Goal: Navigation & Orientation: Find specific page/section

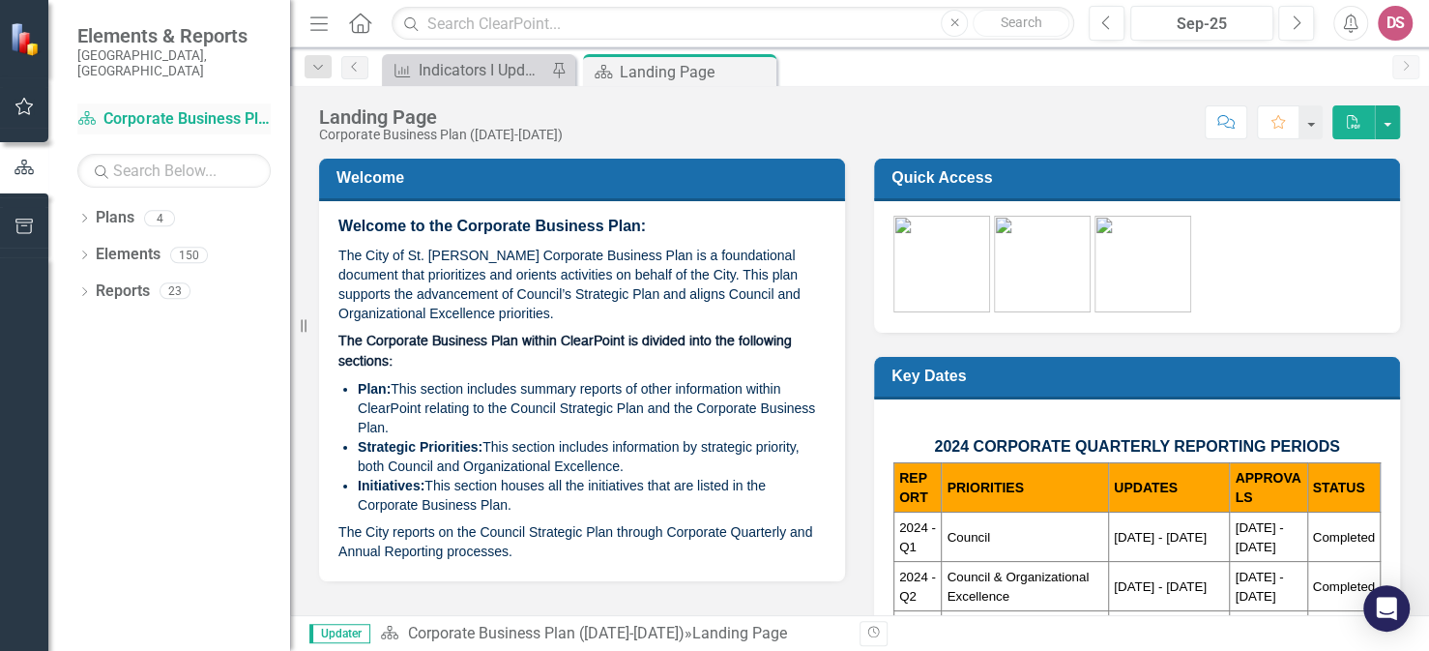
click at [171, 108] on link "Plan Corporate Business Plan ([DATE]-[DATE])" at bounding box center [173, 119] width 193 height 22
click at [20, 103] on icon "button" at bounding box center [24, 106] width 18 height 17
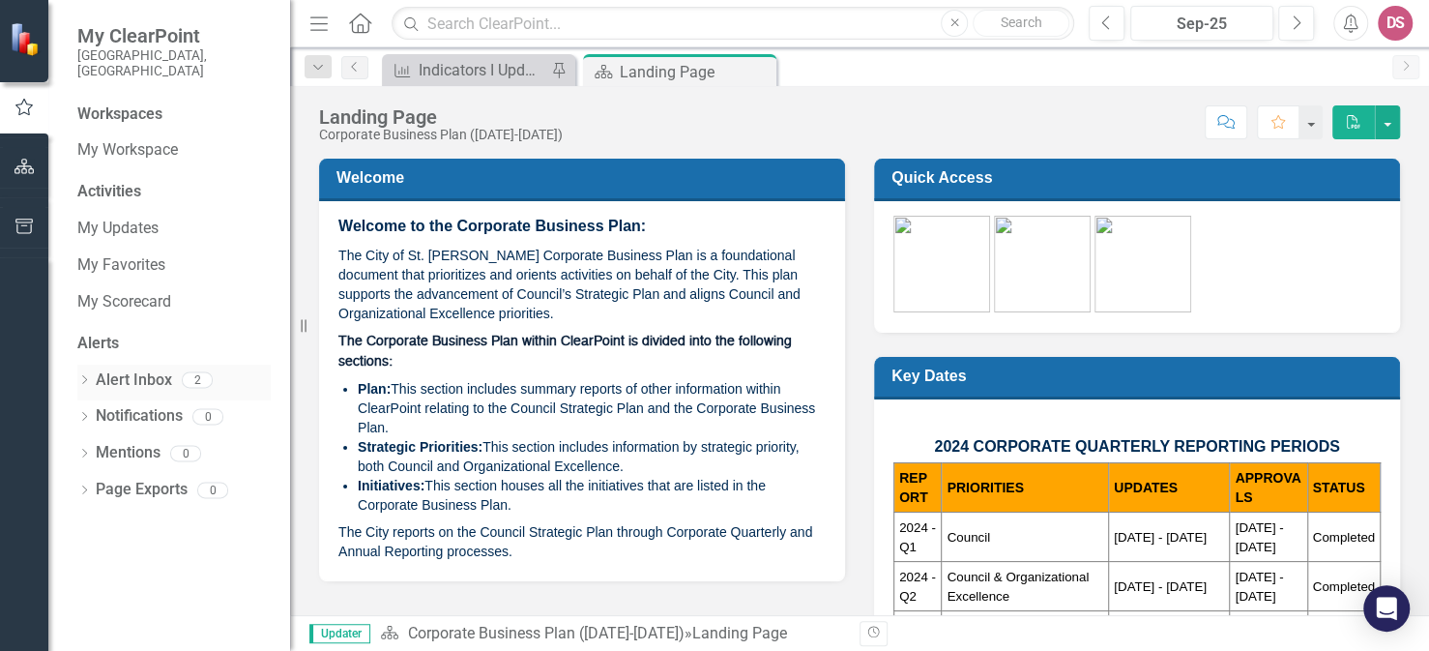
click at [137, 369] on link "Alert Inbox" at bounding box center [134, 380] width 76 height 22
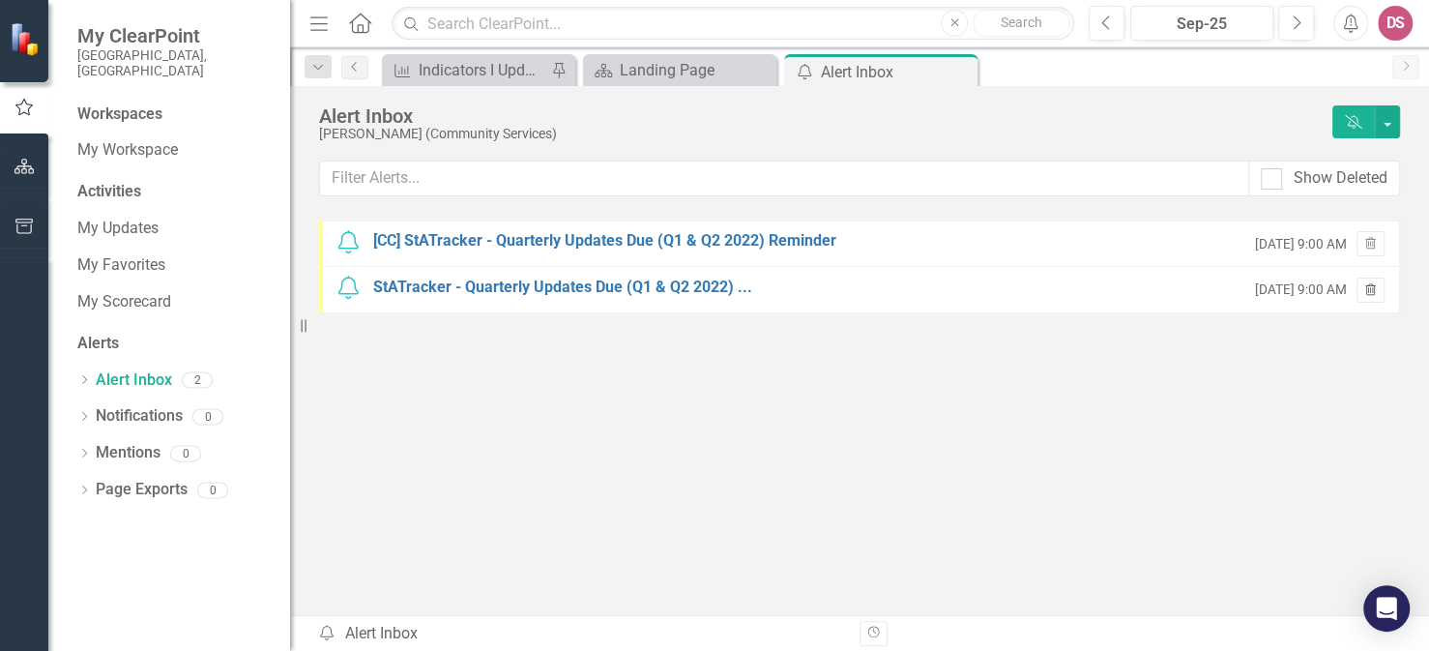
click at [1363, 285] on icon "Trash" at bounding box center [1370, 291] width 15 height 12
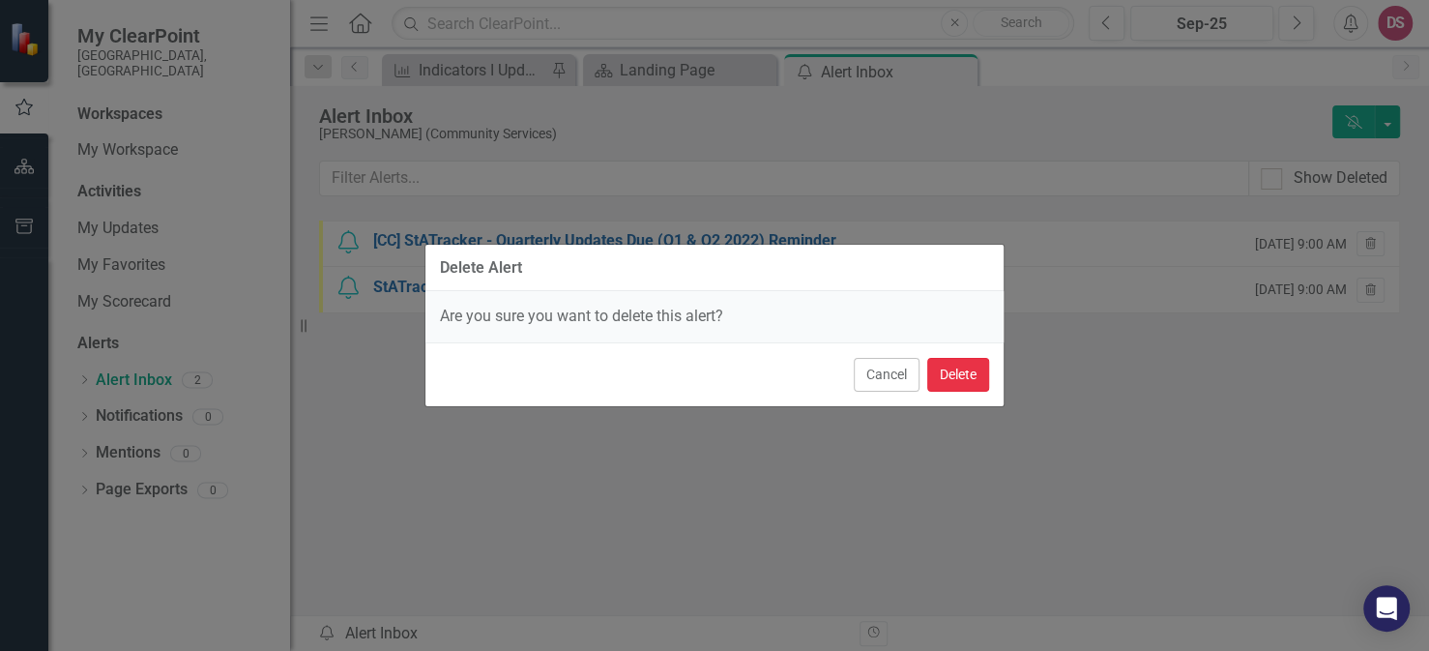
click at [947, 376] on button "Delete" at bounding box center [958, 375] width 62 height 34
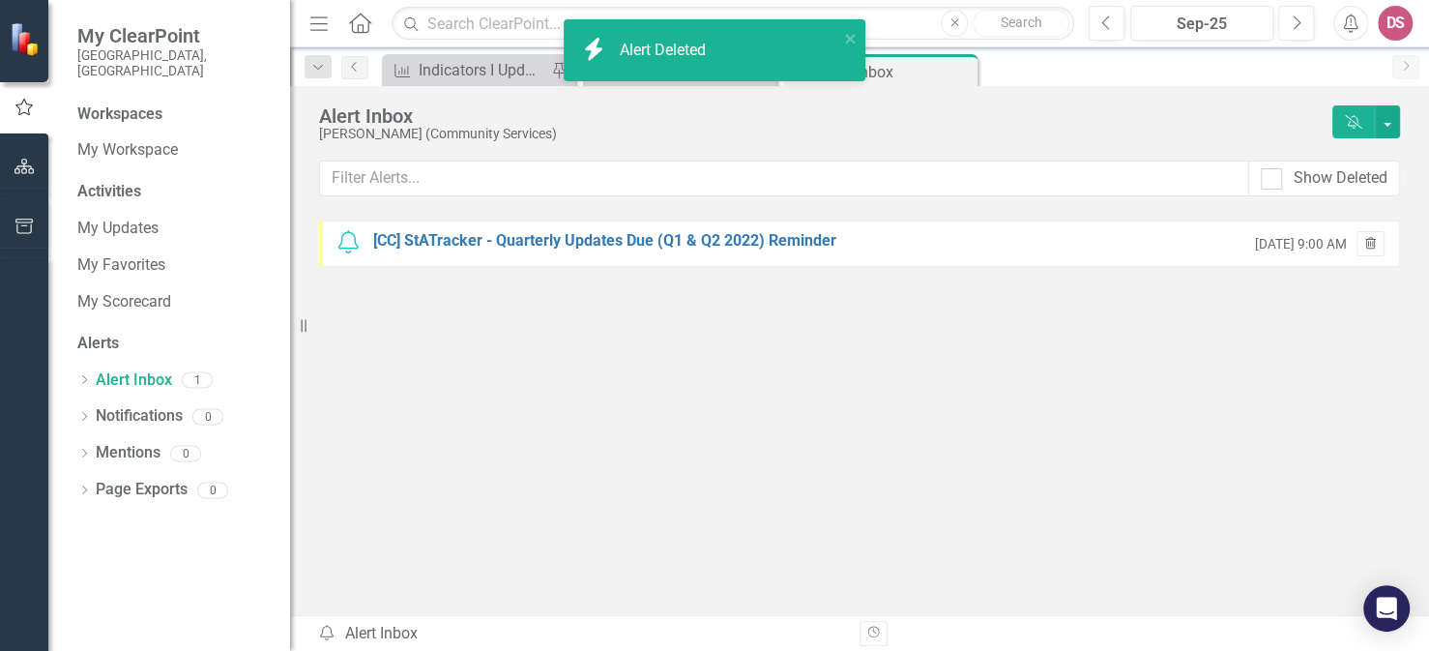
click at [1363, 239] on icon "Trash" at bounding box center [1370, 245] width 15 height 12
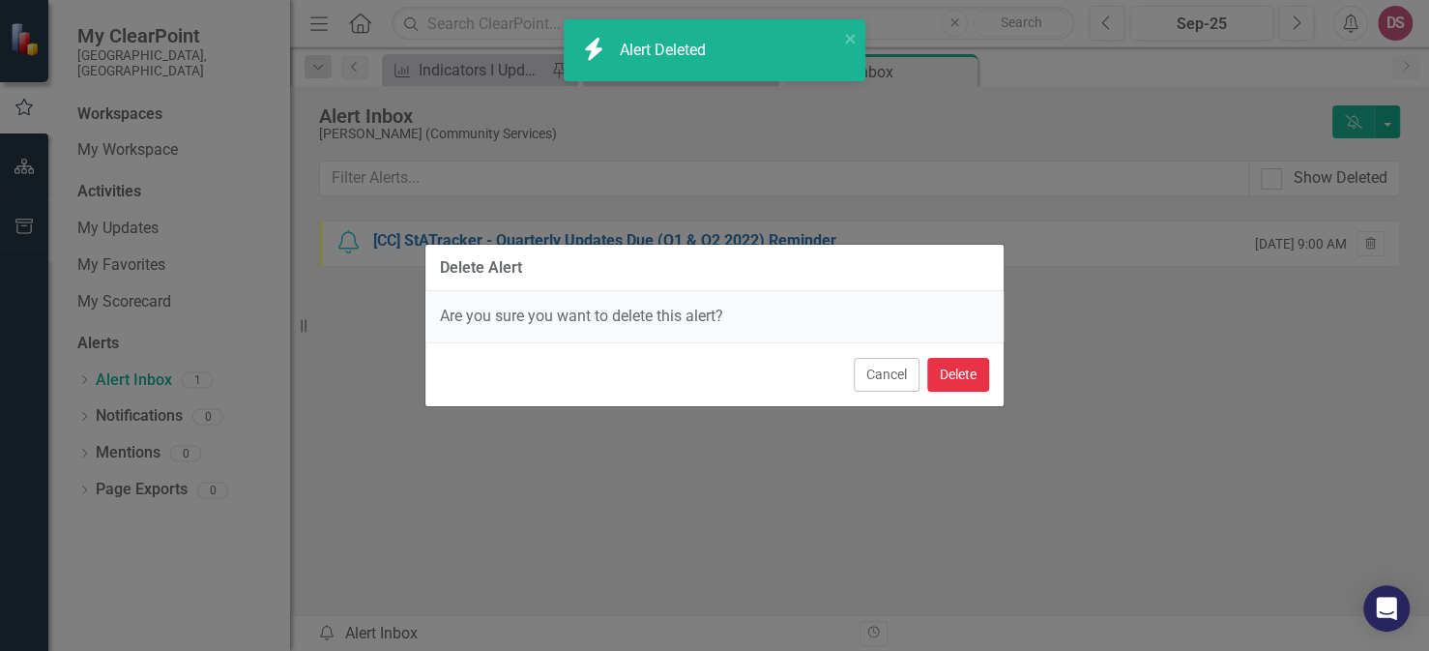
click at [947, 369] on button "Delete" at bounding box center [958, 375] width 62 height 34
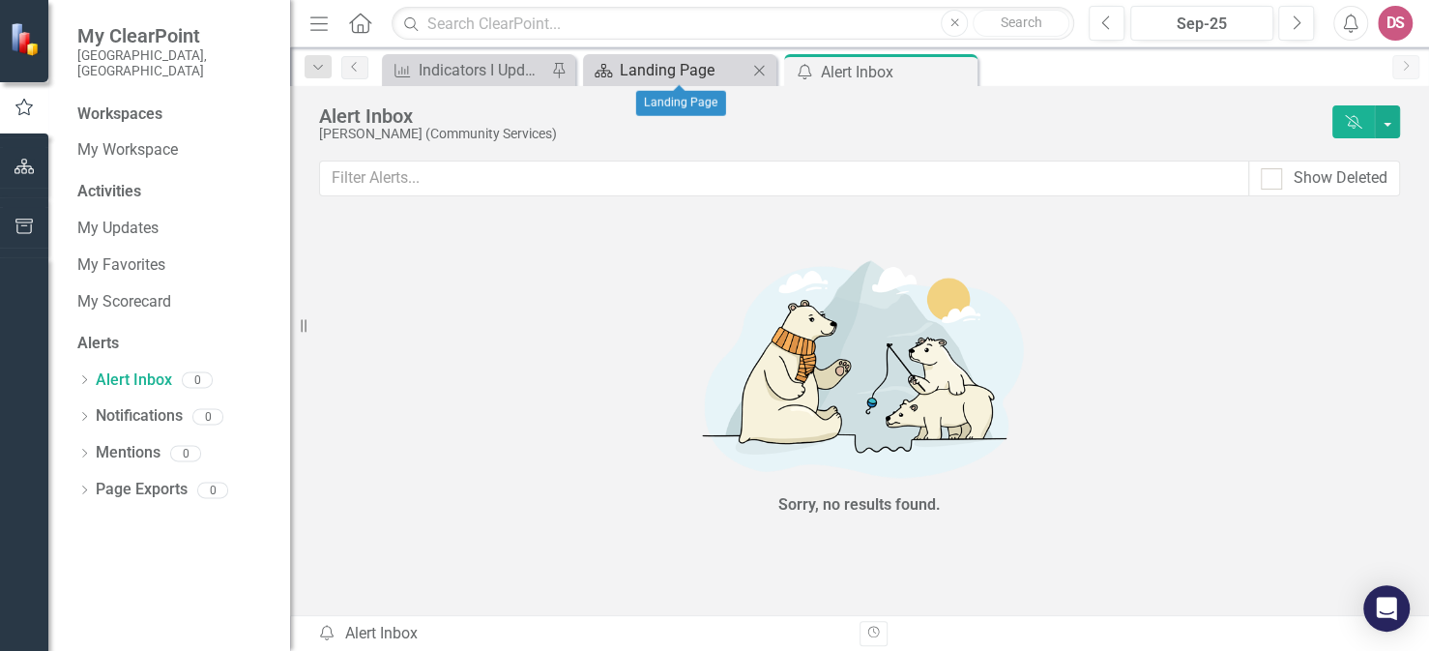
click at [648, 63] on div "Landing Page" at bounding box center [684, 70] width 128 height 24
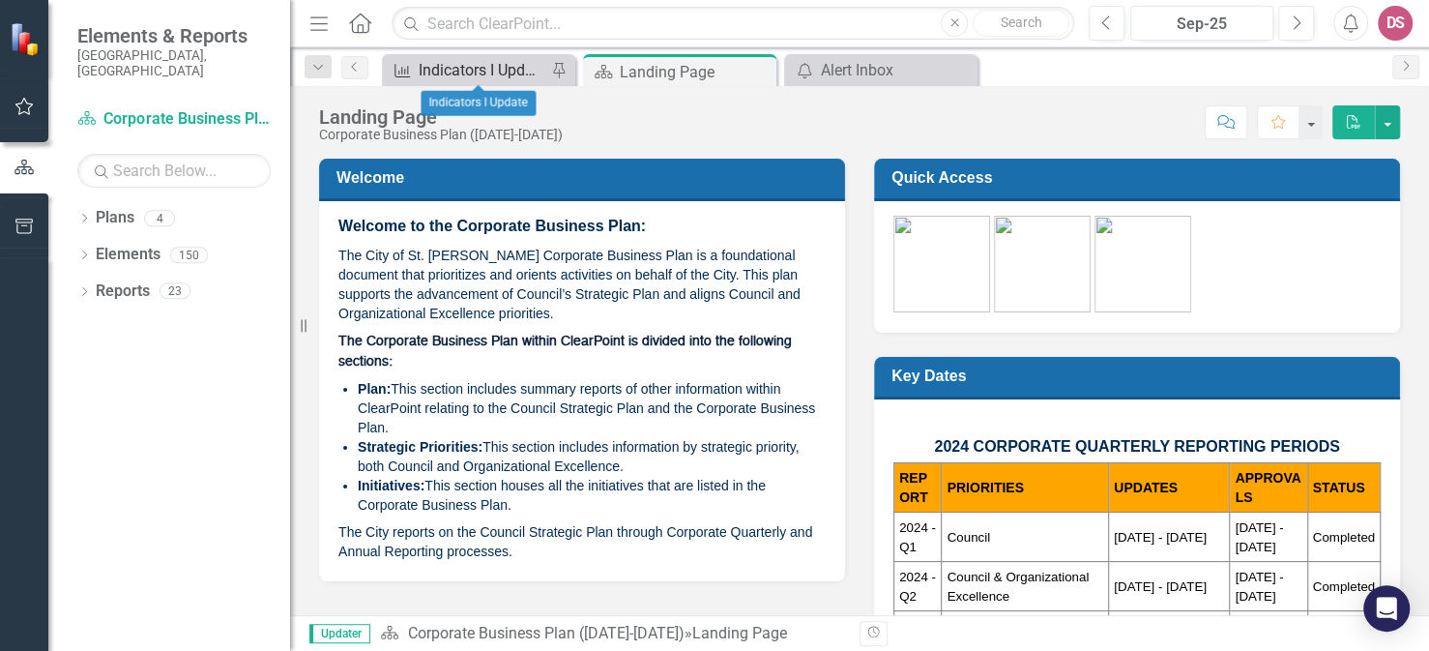
click at [454, 64] on div "Indicators I Update" at bounding box center [483, 70] width 128 height 24
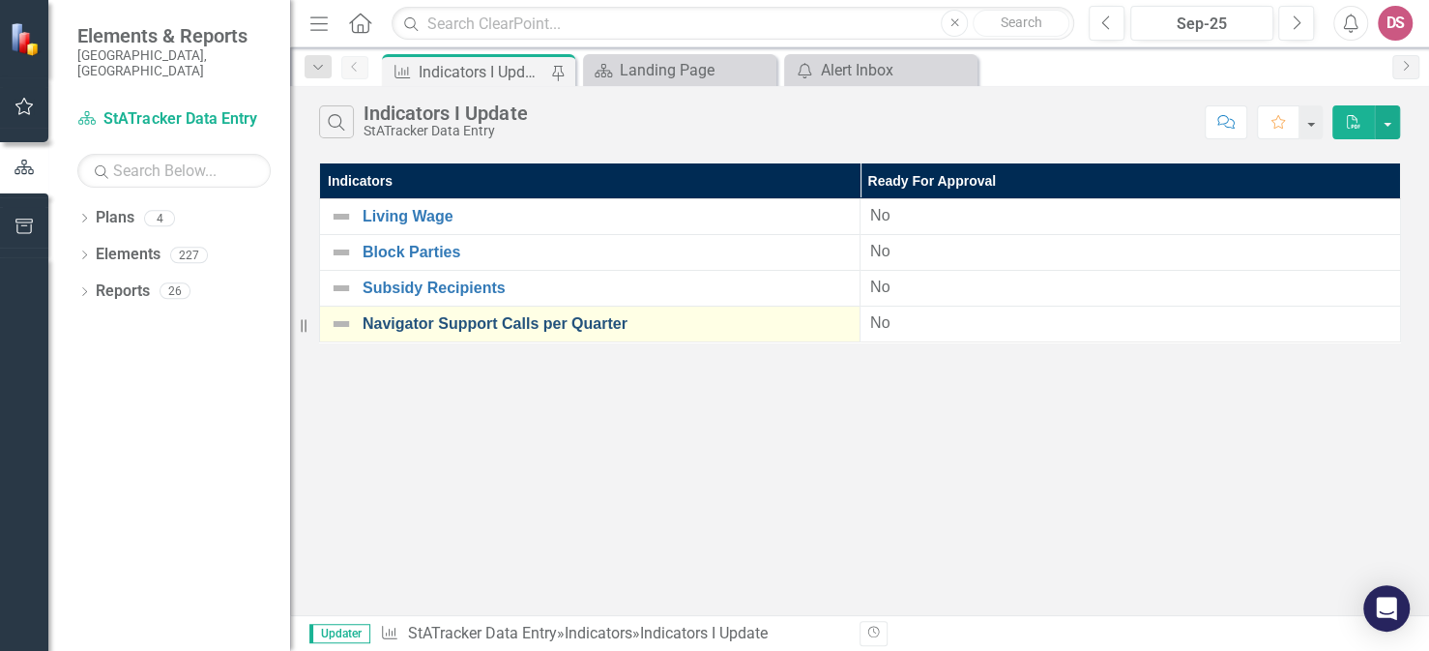
click at [467, 315] on link "Navigator Support Calls per Quarter" at bounding box center [606, 323] width 487 height 17
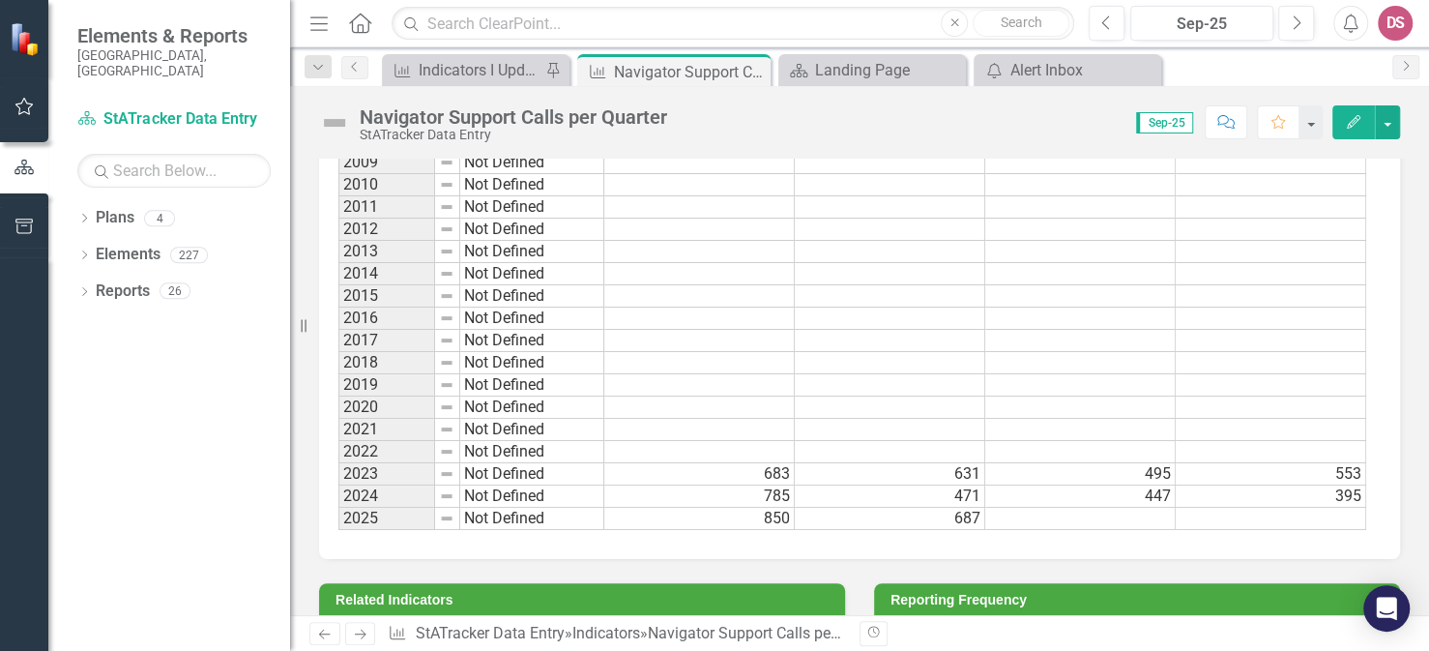
scroll to position [967, 0]
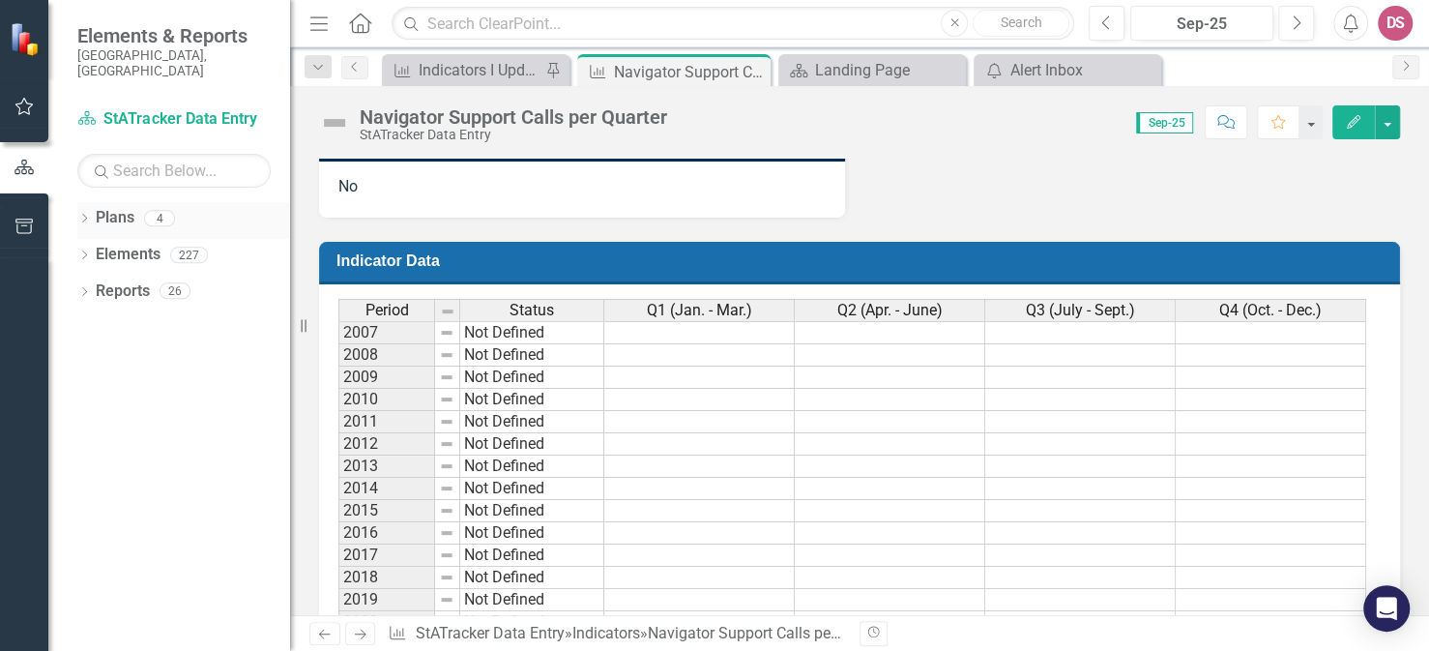
click at [117, 207] on link "Plans" at bounding box center [115, 218] width 39 height 22
click at [160, 210] on div "4" at bounding box center [159, 218] width 31 height 16
click at [153, 210] on div "4" at bounding box center [159, 218] width 31 height 16
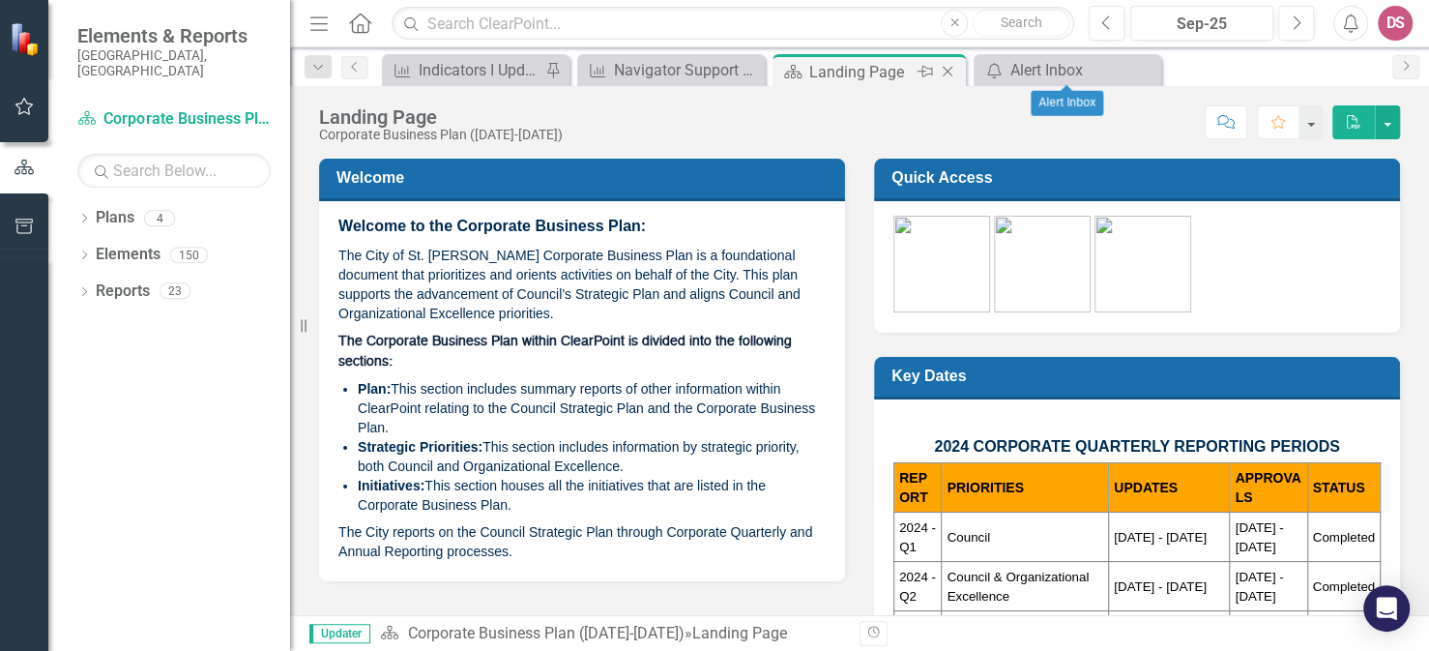
click at [865, 66] on div "Landing Page" at bounding box center [860, 72] width 103 height 24
click at [160, 210] on div "4" at bounding box center [159, 218] width 31 height 16
click at [17, 103] on icon "button" at bounding box center [24, 106] width 18 height 17
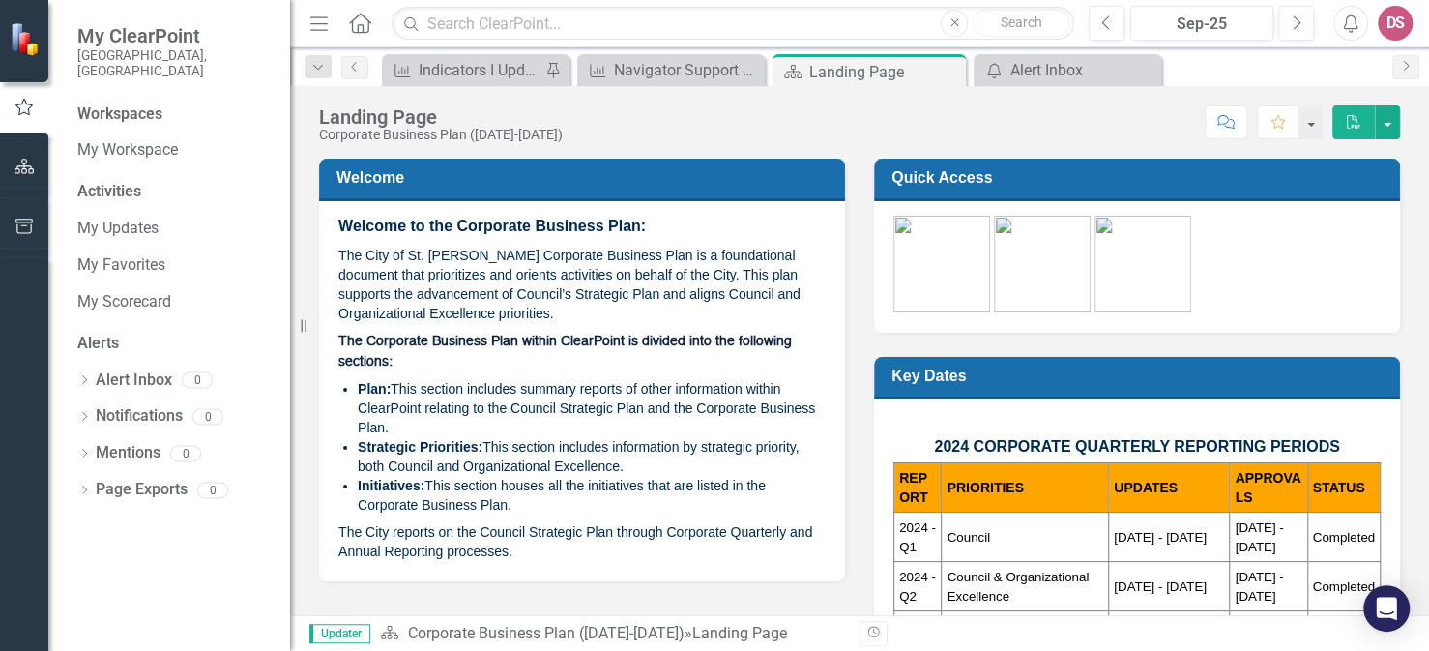
click at [22, 44] on img at bounding box center [27, 39] width 34 height 34
click at [20, 165] on icon "button" at bounding box center [25, 166] width 20 height 15
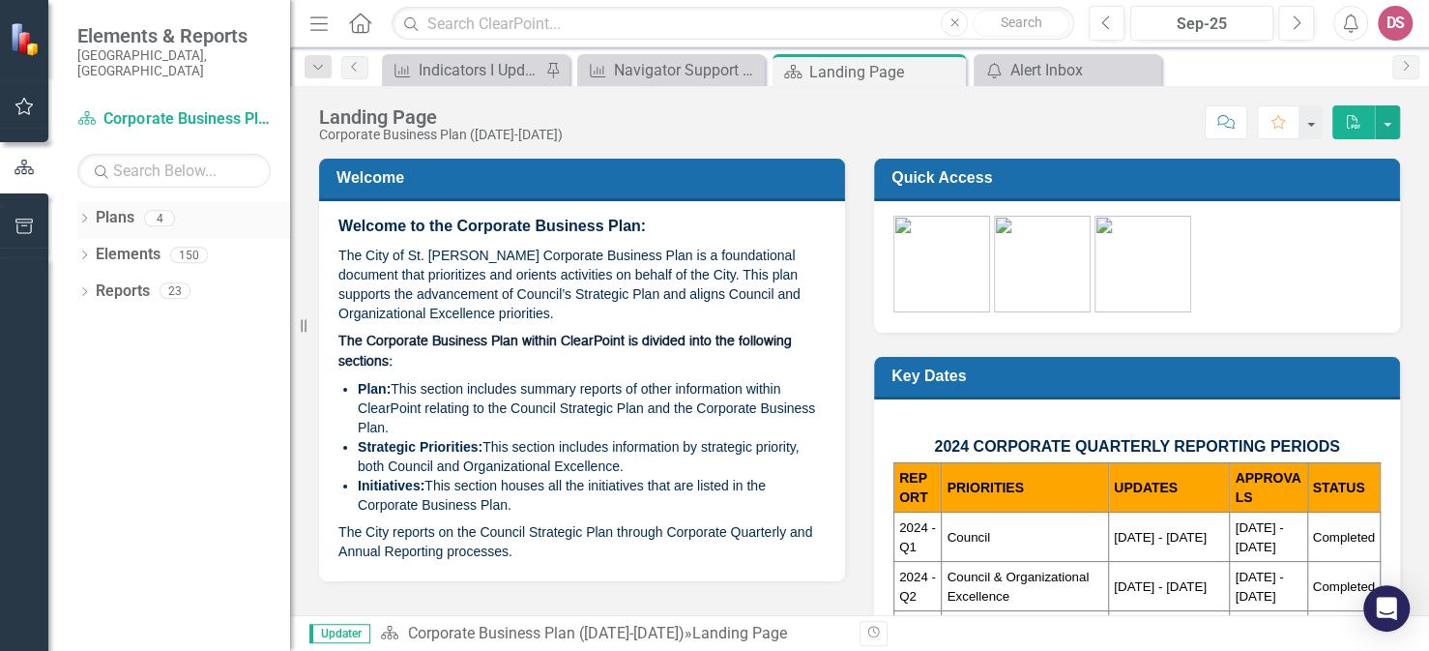
click at [81, 215] on icon "Dropdown" at bounding box center [84, 220] width 14 height 11
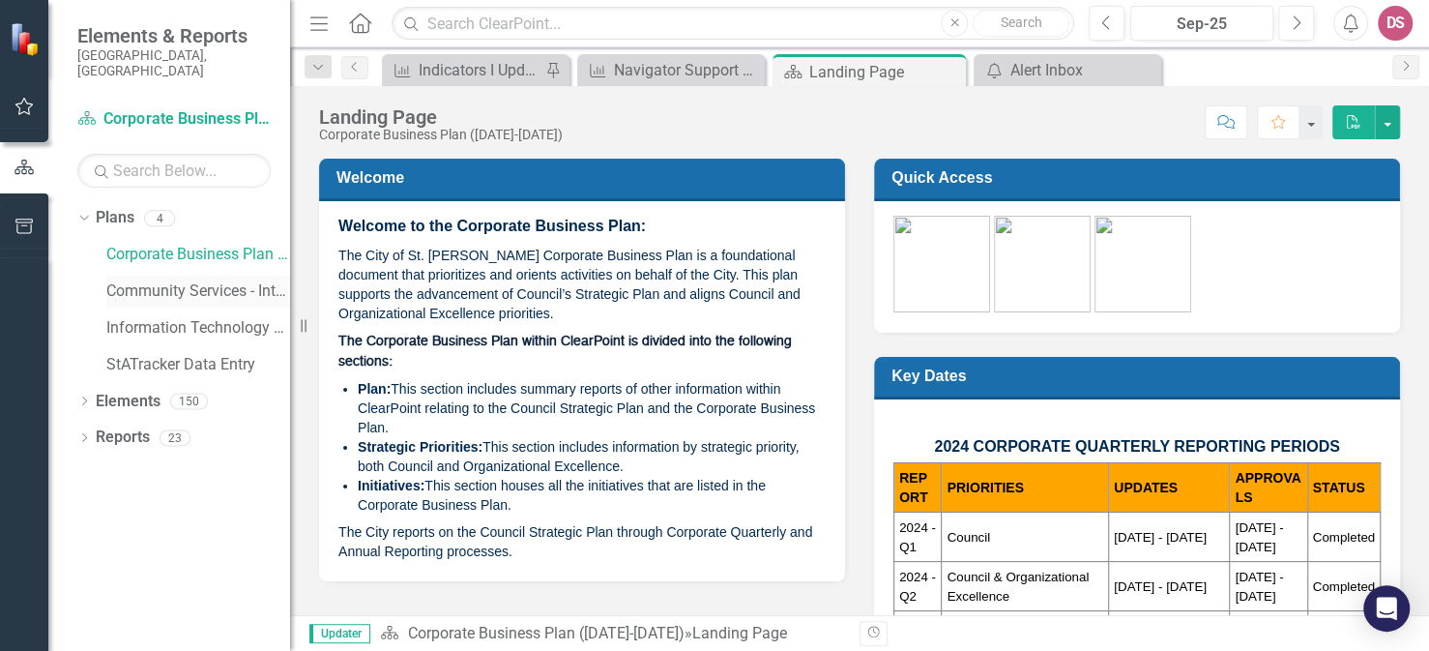
click at [158, 280] on link "Community Services - Integrated Business Plan" at bounding box center [198, 291] width 184 height 22
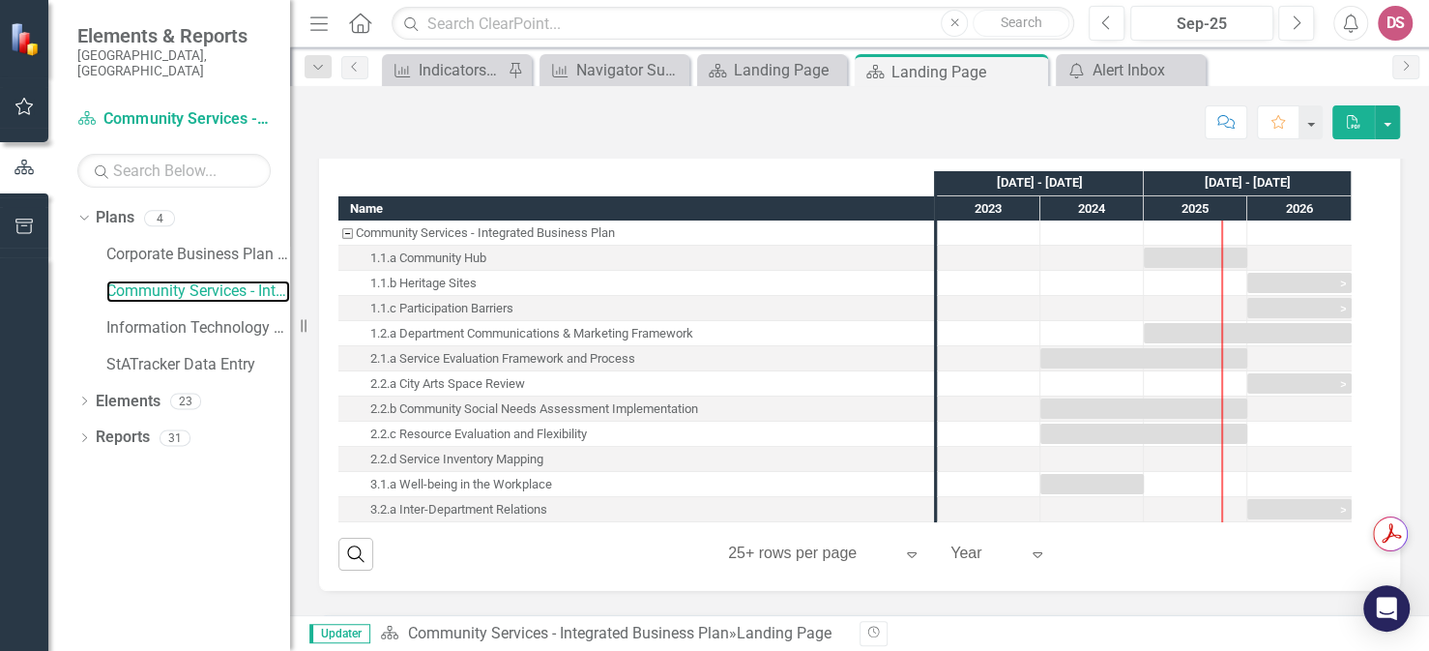
scroll to position [918, 0]
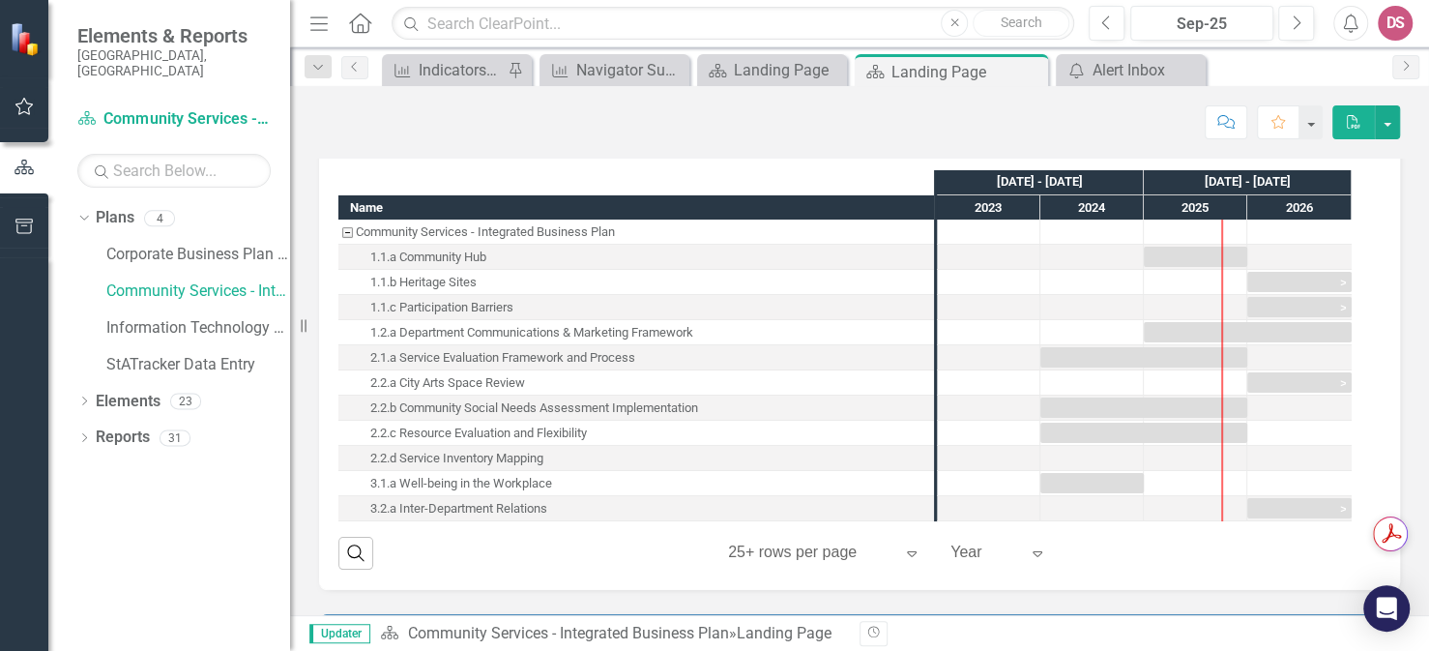
click at [614, 398] on div "2.2.b Community Social Needs Assessment Implementation" at bounding box center [534, 407] width 328 height 25
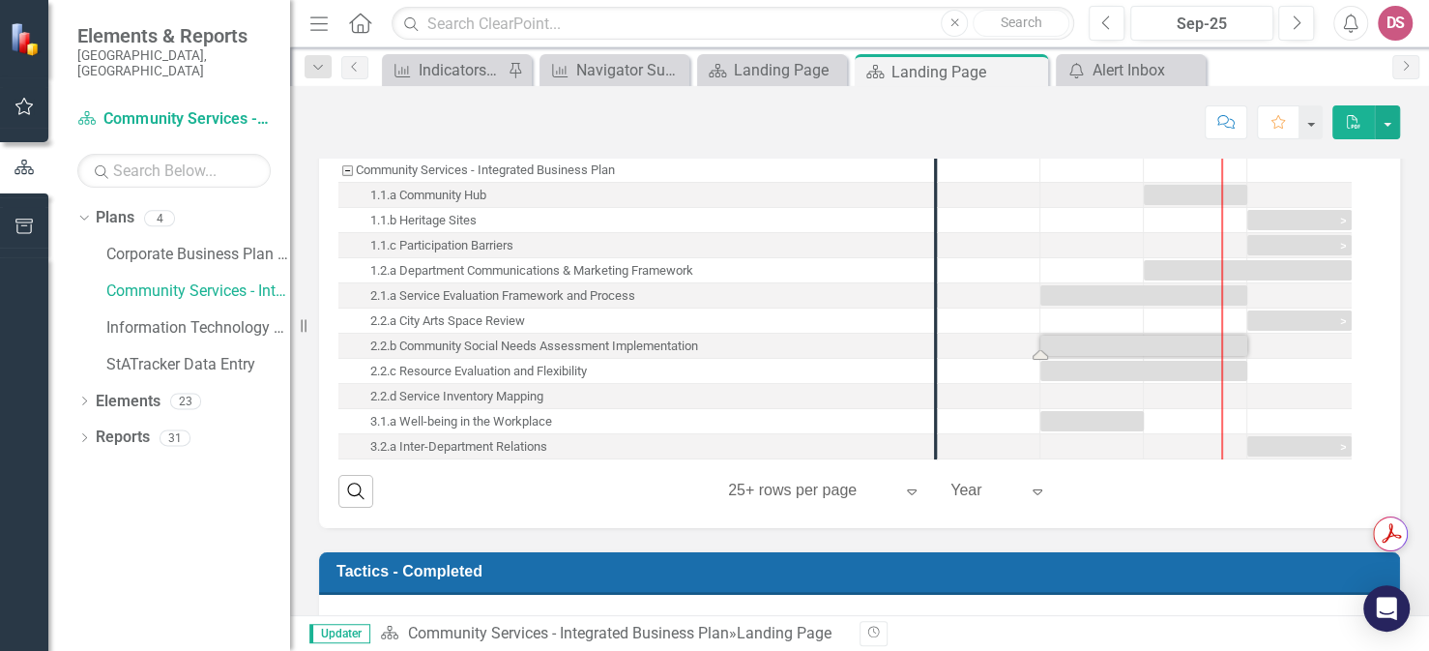
scroll to position [0, 0]
click at [420, 337] on div "2.2.b Community Social Needs Assessment Implementation" at bounding box center [534, 347] width 328 height 25
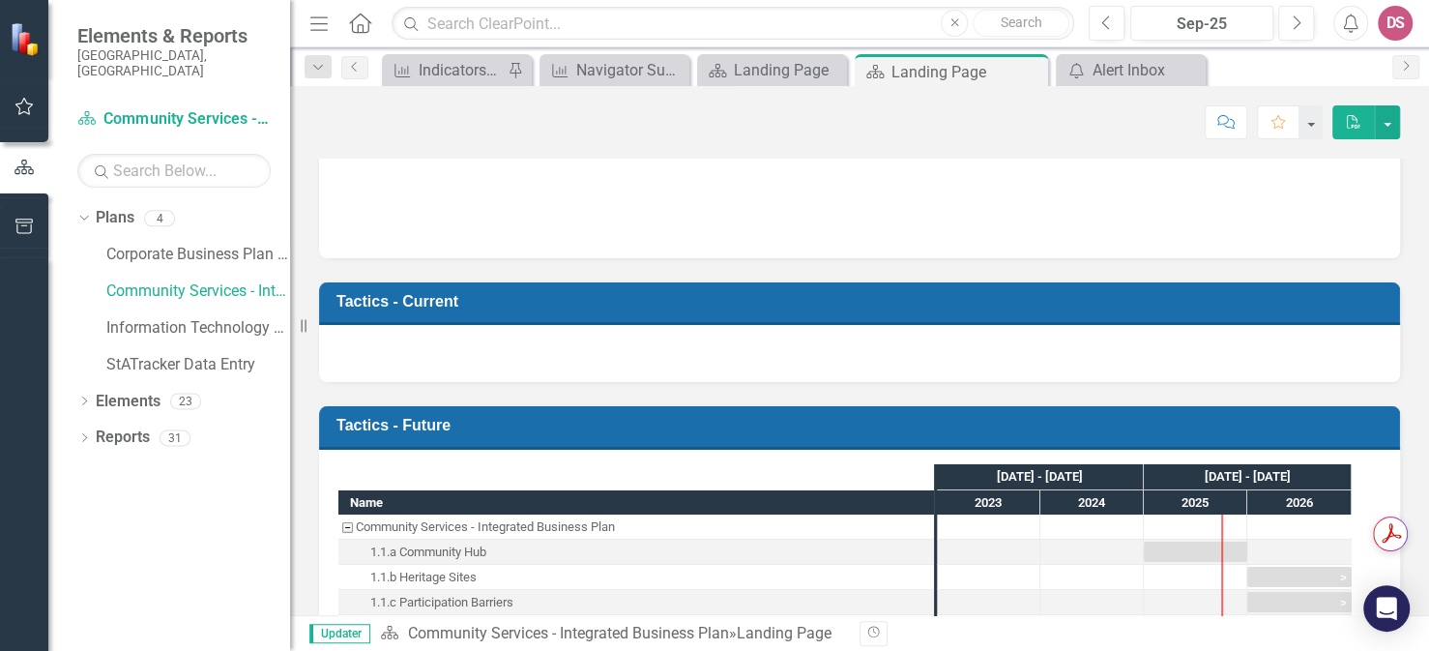
scroll to position [619, 0]
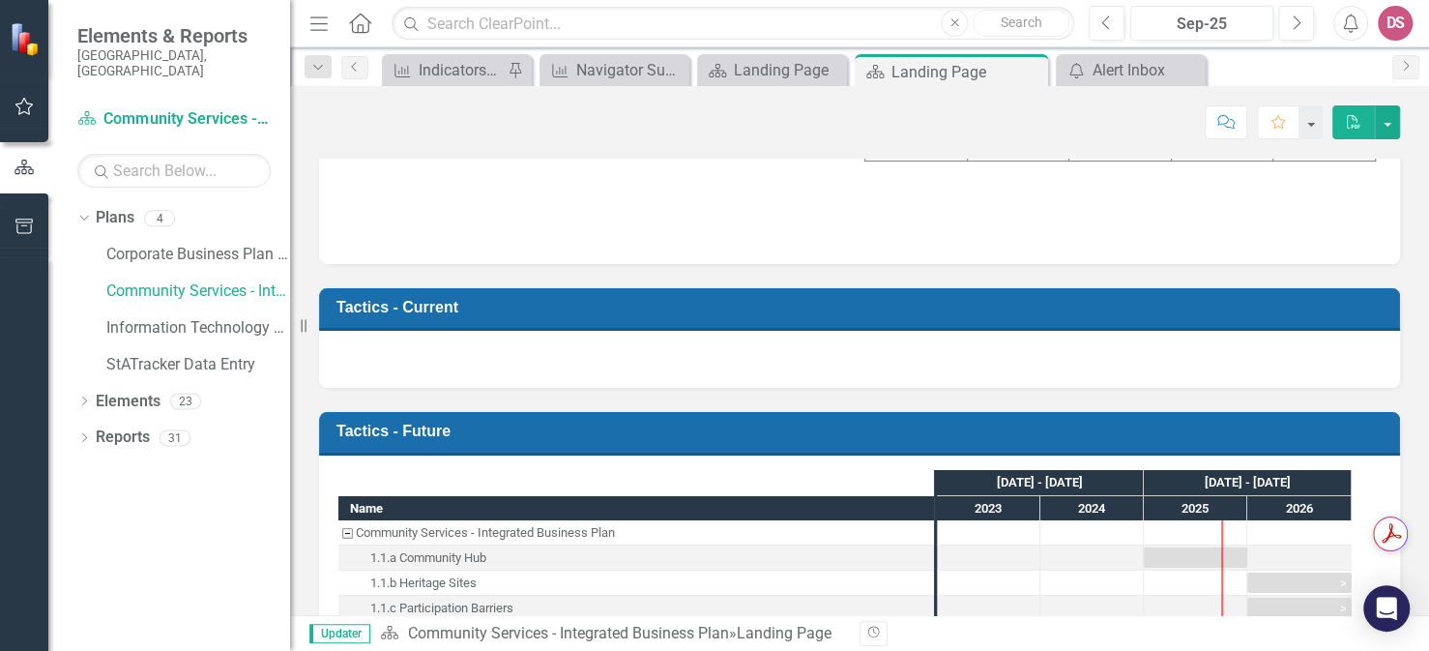
click at [408, 552] on div "1.1.a Community Hub" at bounding box center [428, 557] width 116 height 25
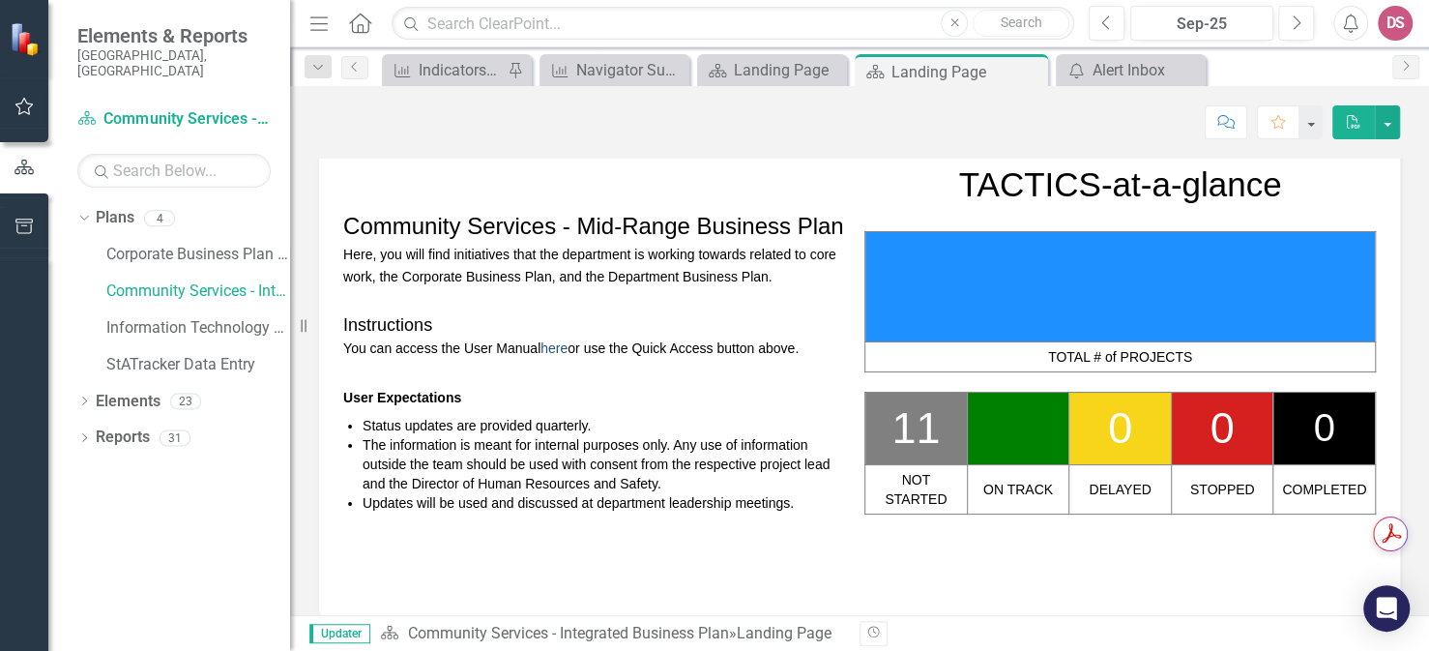
scroll to position [280, 0]
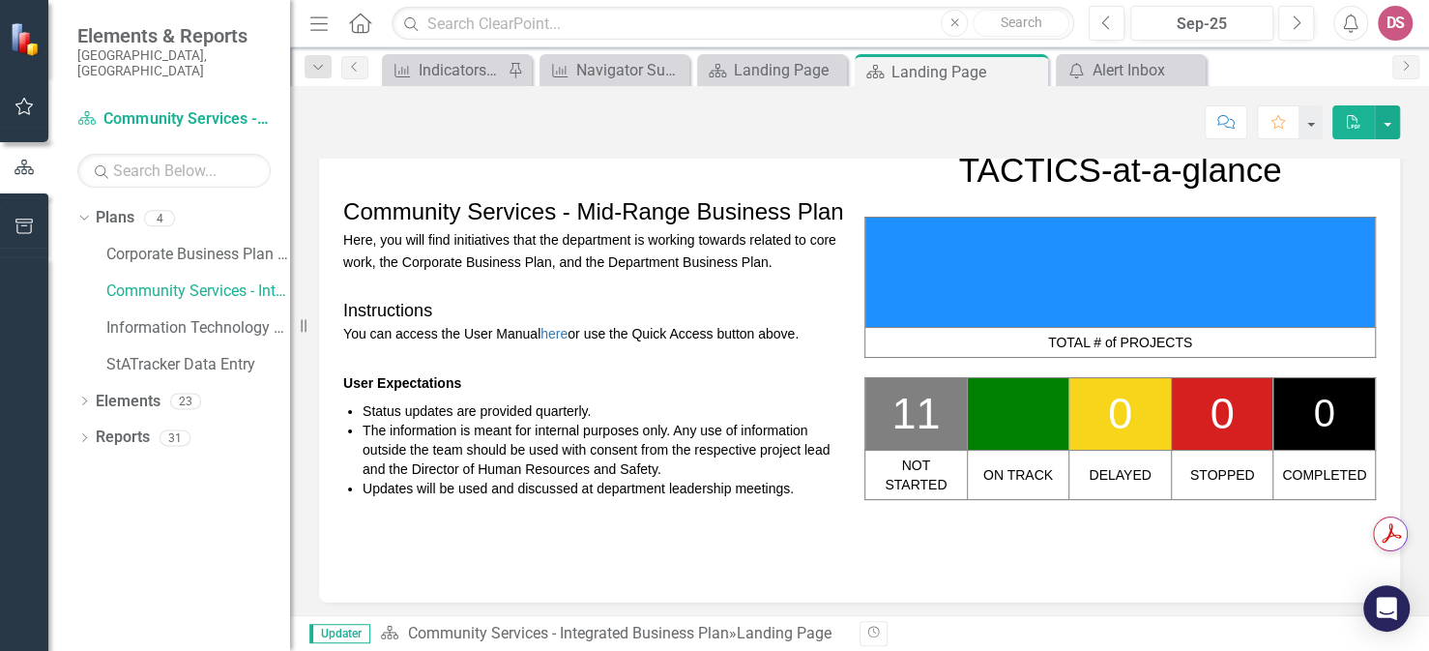
click at [875, 415] on td "11" at bounding box center [916, 413] width 102 height 73
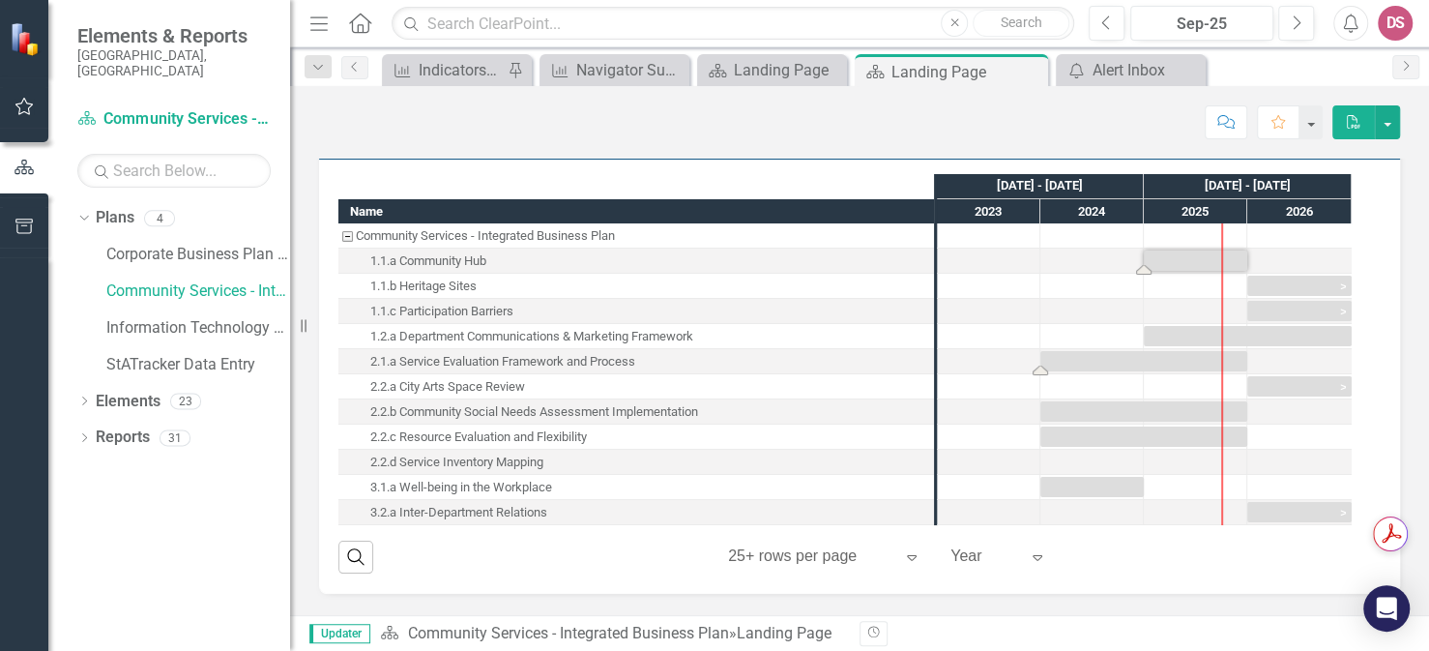
scroll to position [1029, 0]
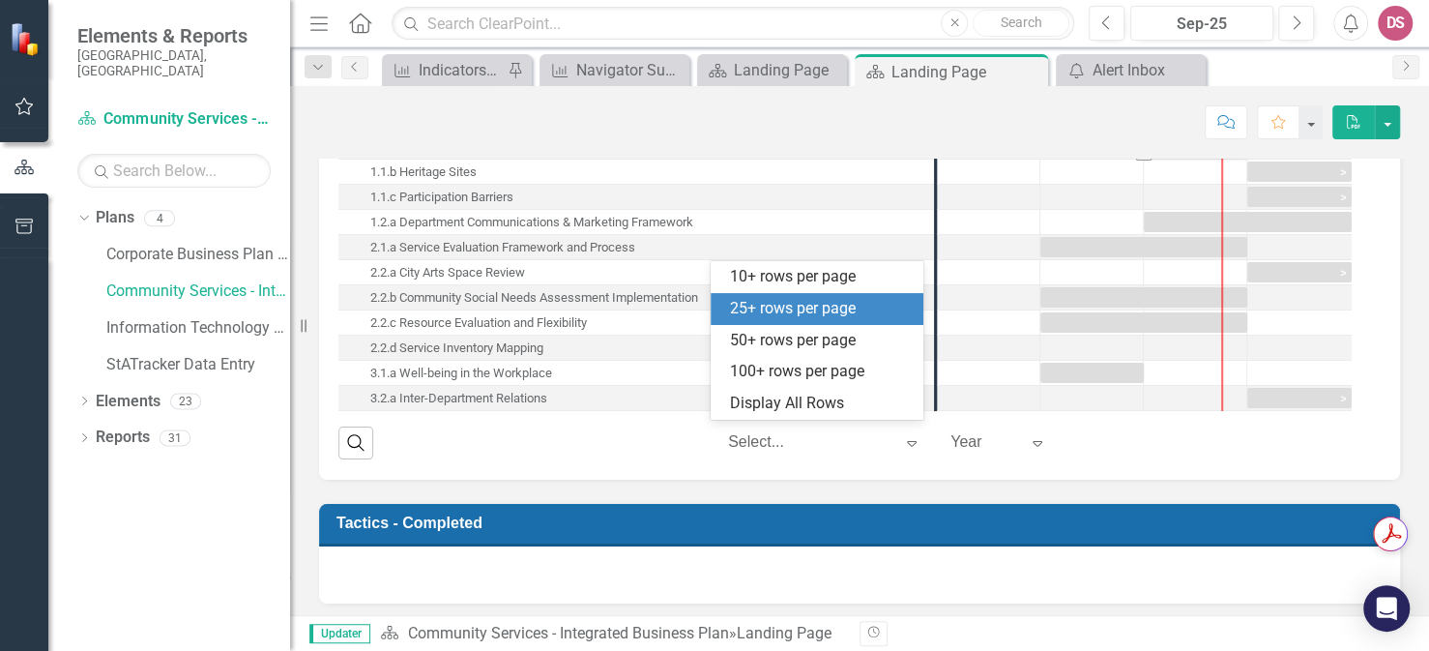
click at [793, 437] on div at bounding box center [810, 442] width 164 height 26
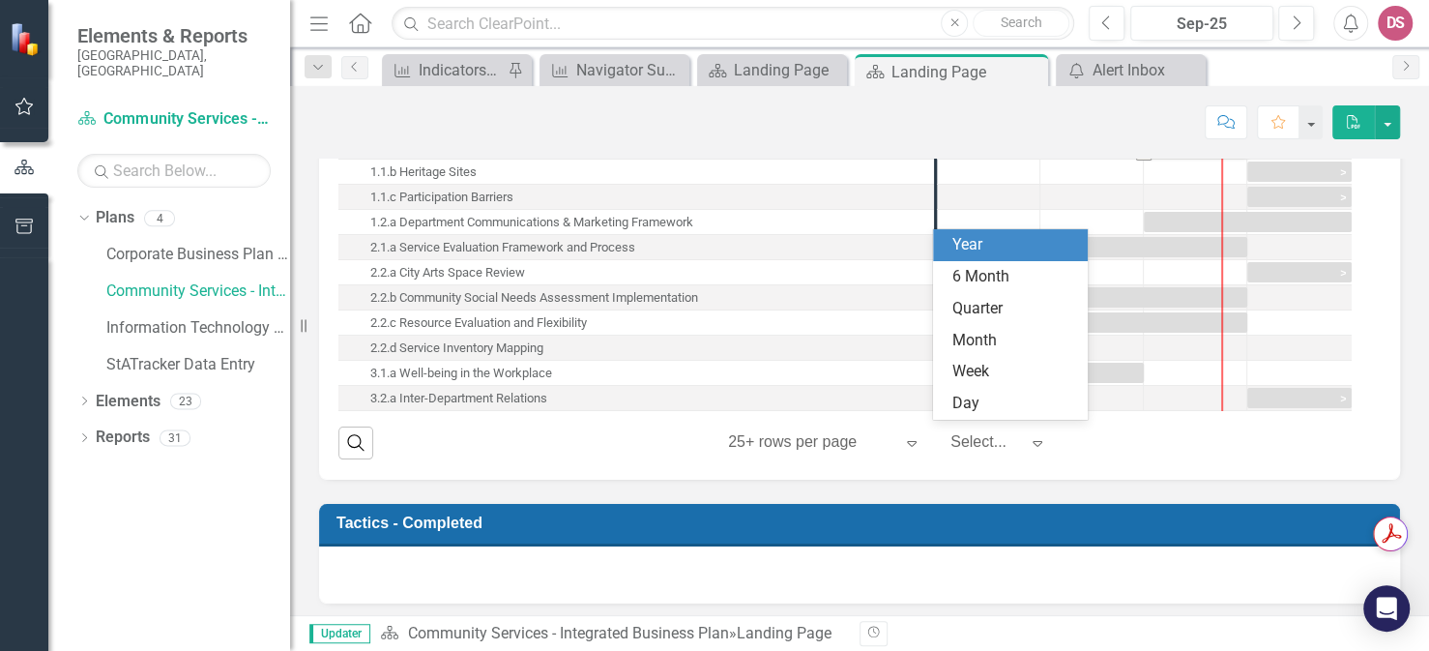
click at [955, 435] on div at bounding box center [984, 442] width 68 height 26
click at [602, 450] on div "Search ‹ Previous 1 (current) › Next 25+ rows per page Expand 6 results availab…" at bounding box center [859, 435] width 1042 height 47
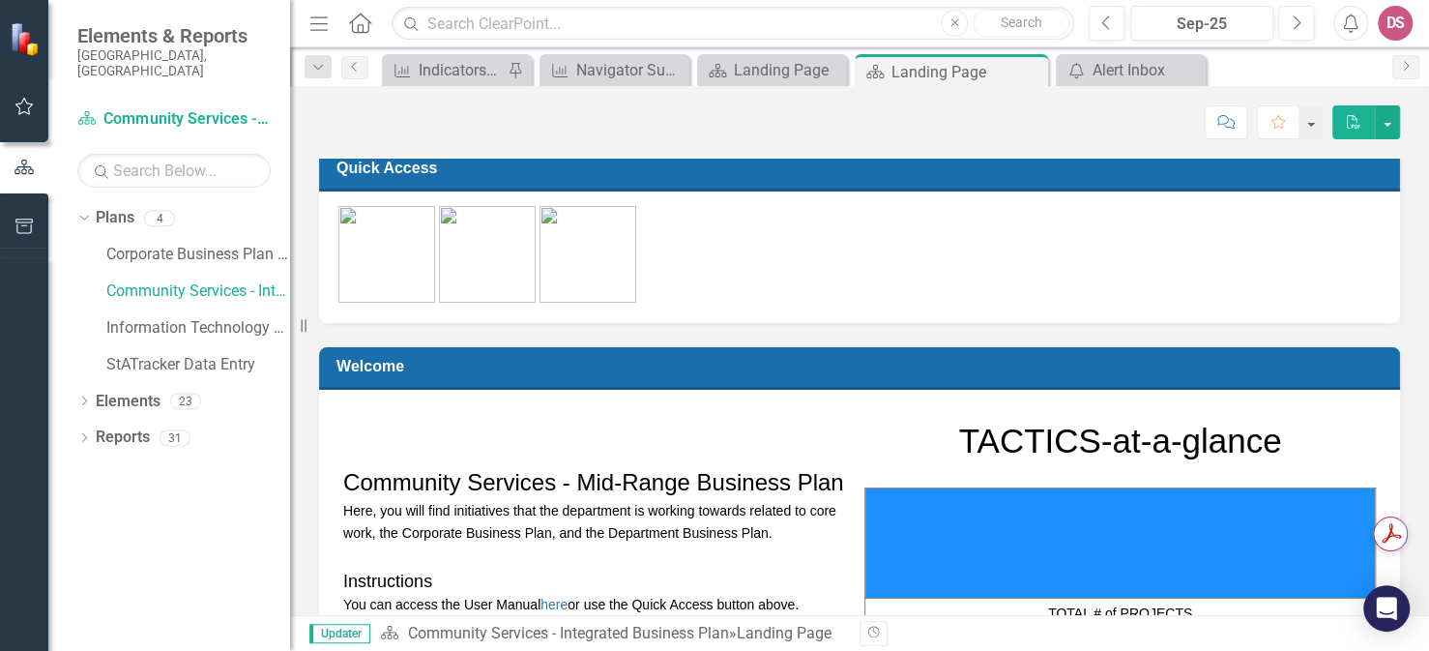
scroll to position [0, 0]
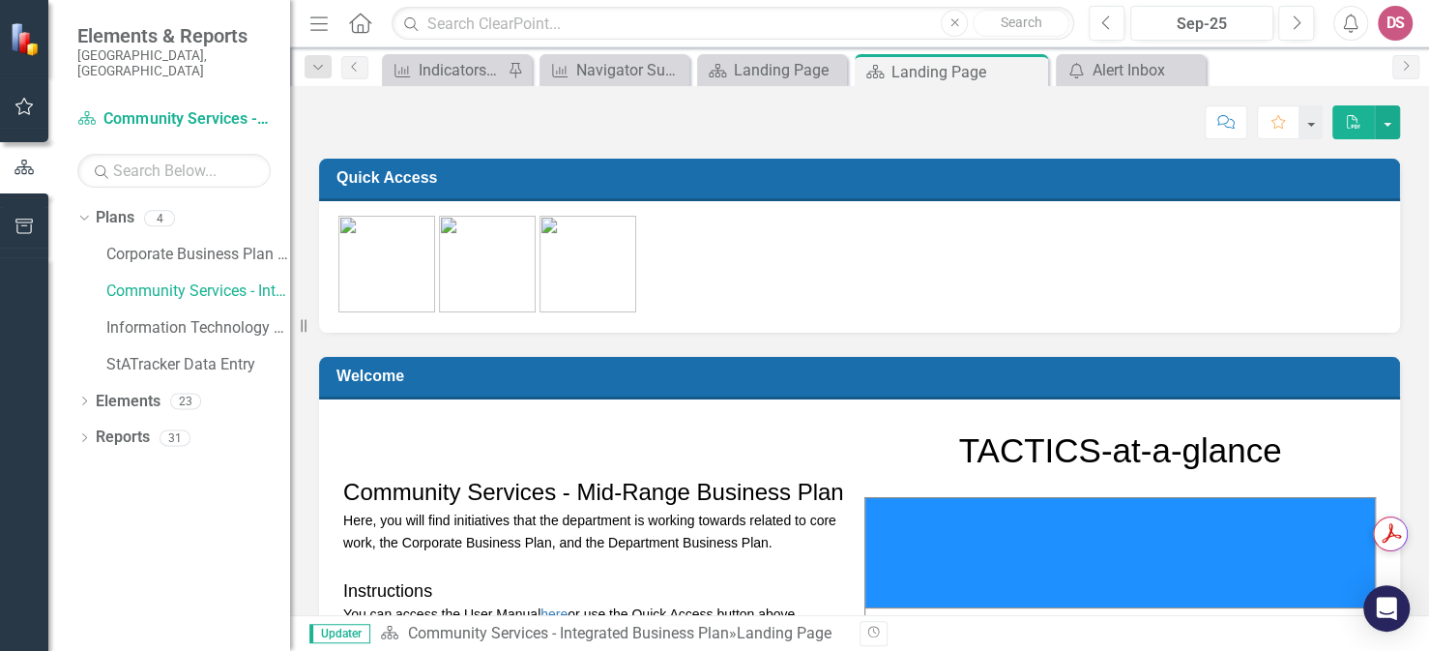
click at [489, 258] on img at bounding box center [487, 264] width 97 height 97
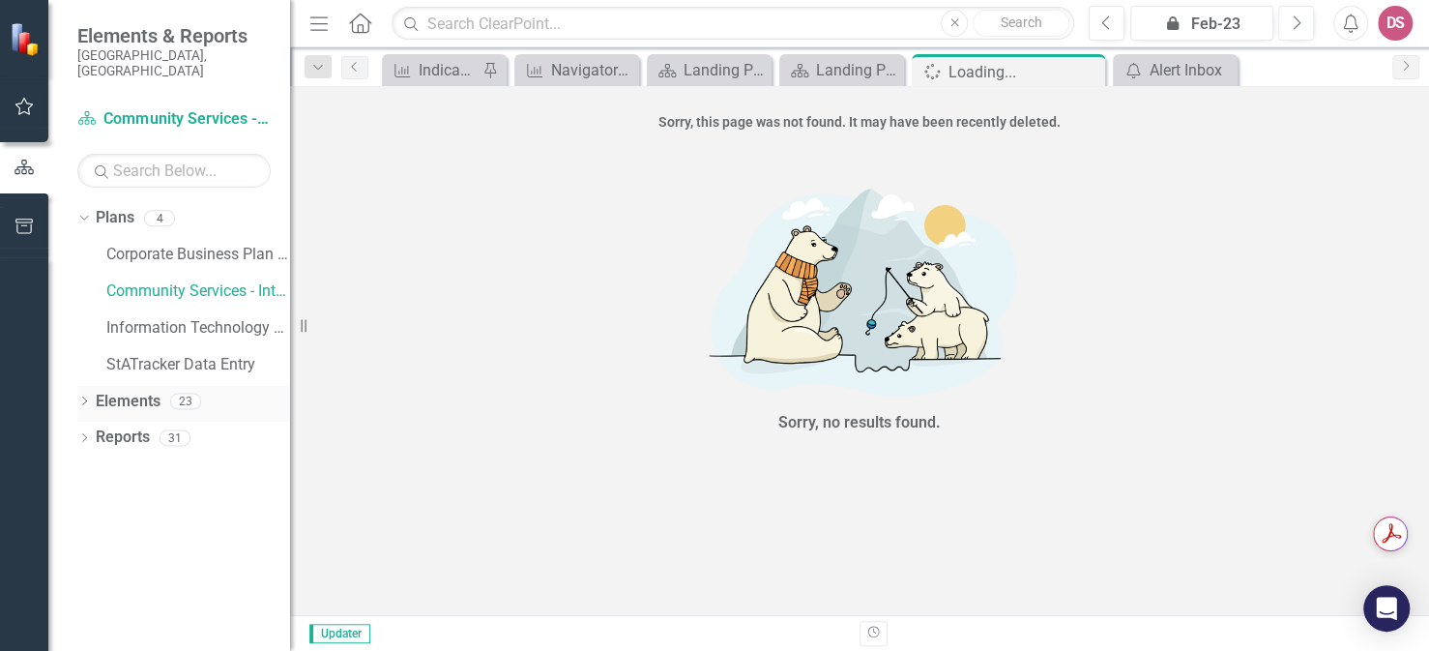
click at [83, 397] on icon "Dropdown" at bounding box center [84, 402] width 14 height 11
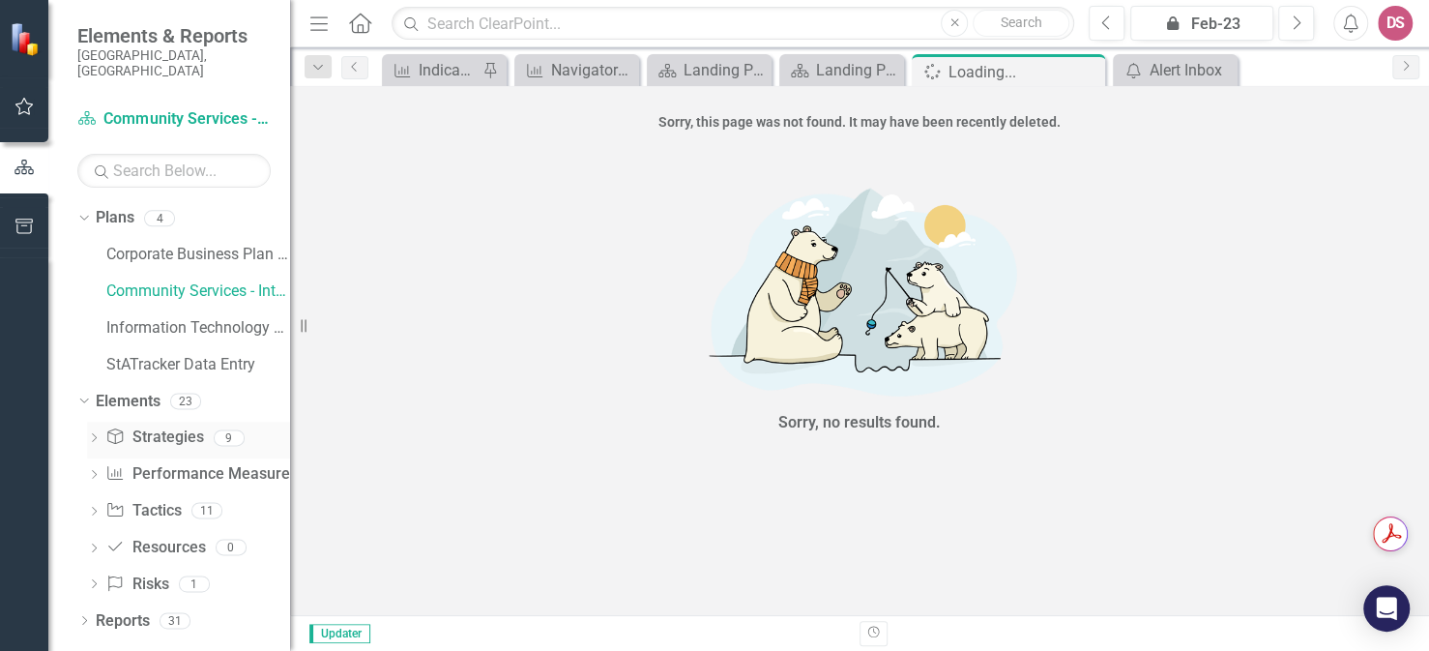
click at [95, 433] on icon at bounding box center [94, 437] width 5 height 9
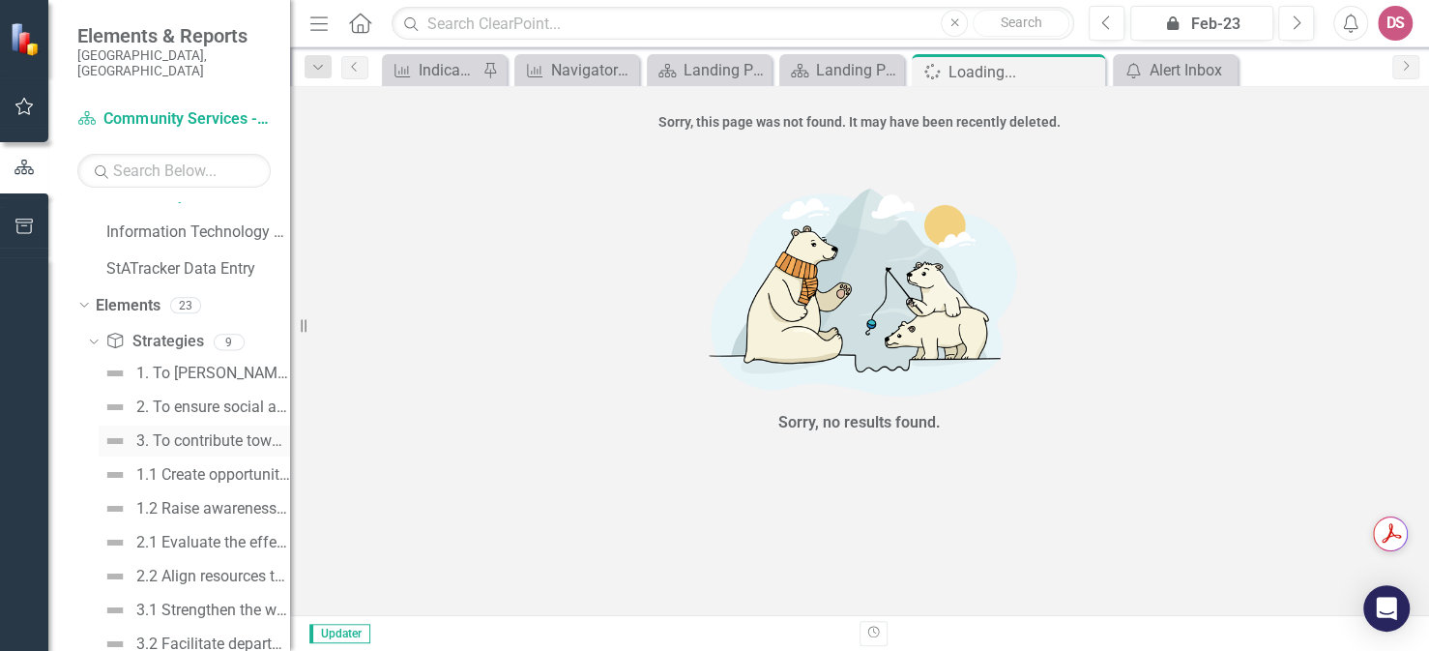
scroll to position [121, 0]
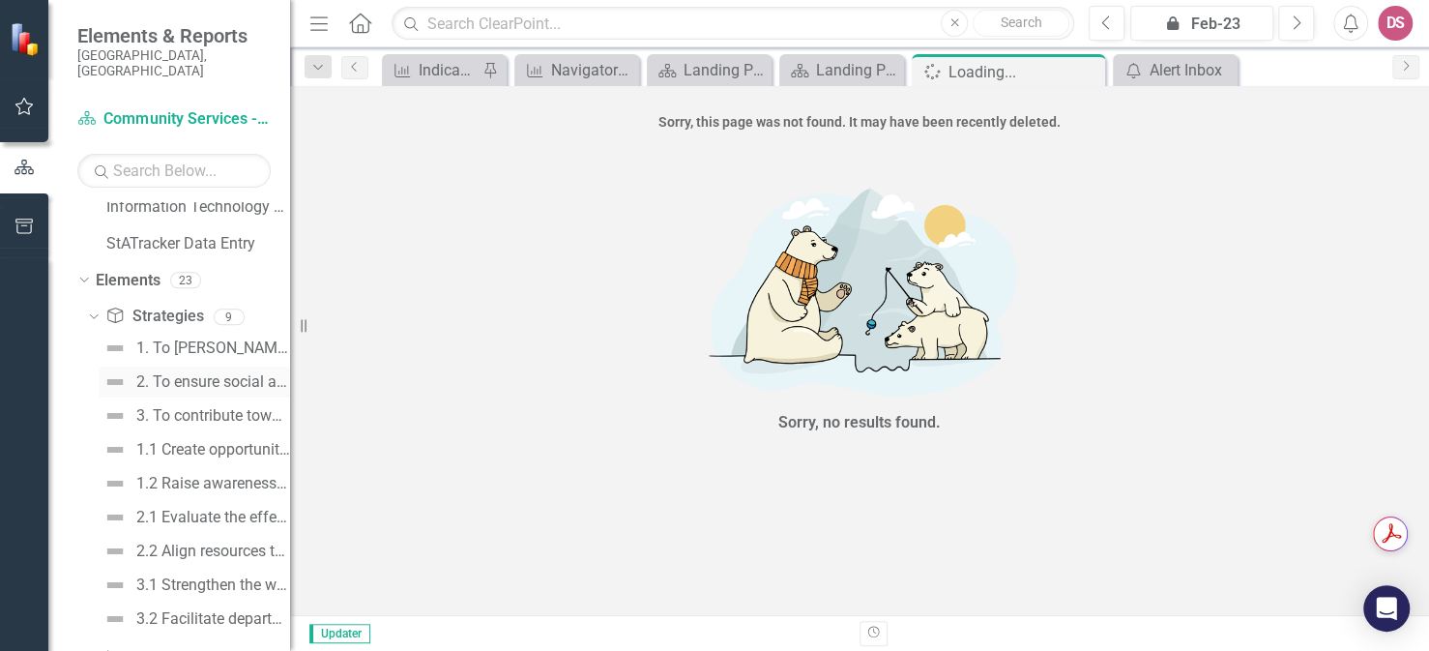
click at [228, 373] on div "2. To ensure social and cultural resources meet the needs of program and servic…" at bounding box center [213, 381] width 154 height 17
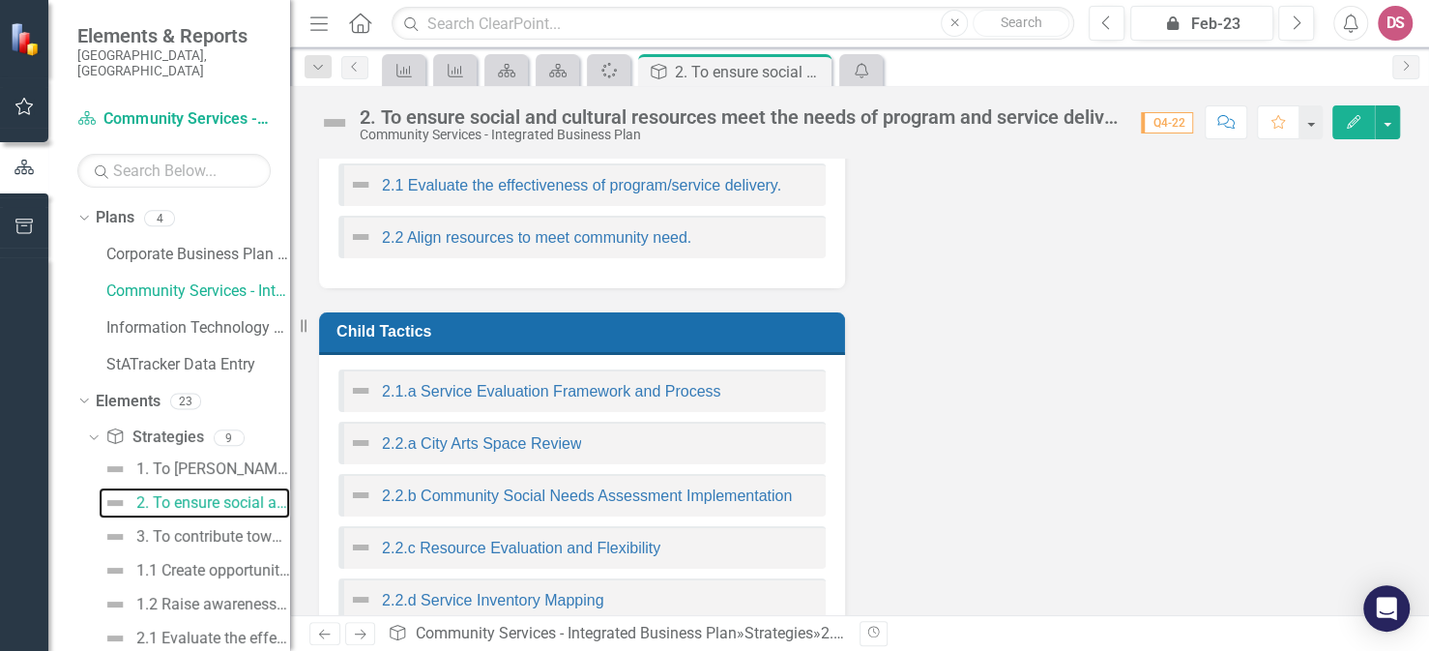
scroll to position [423, 0]
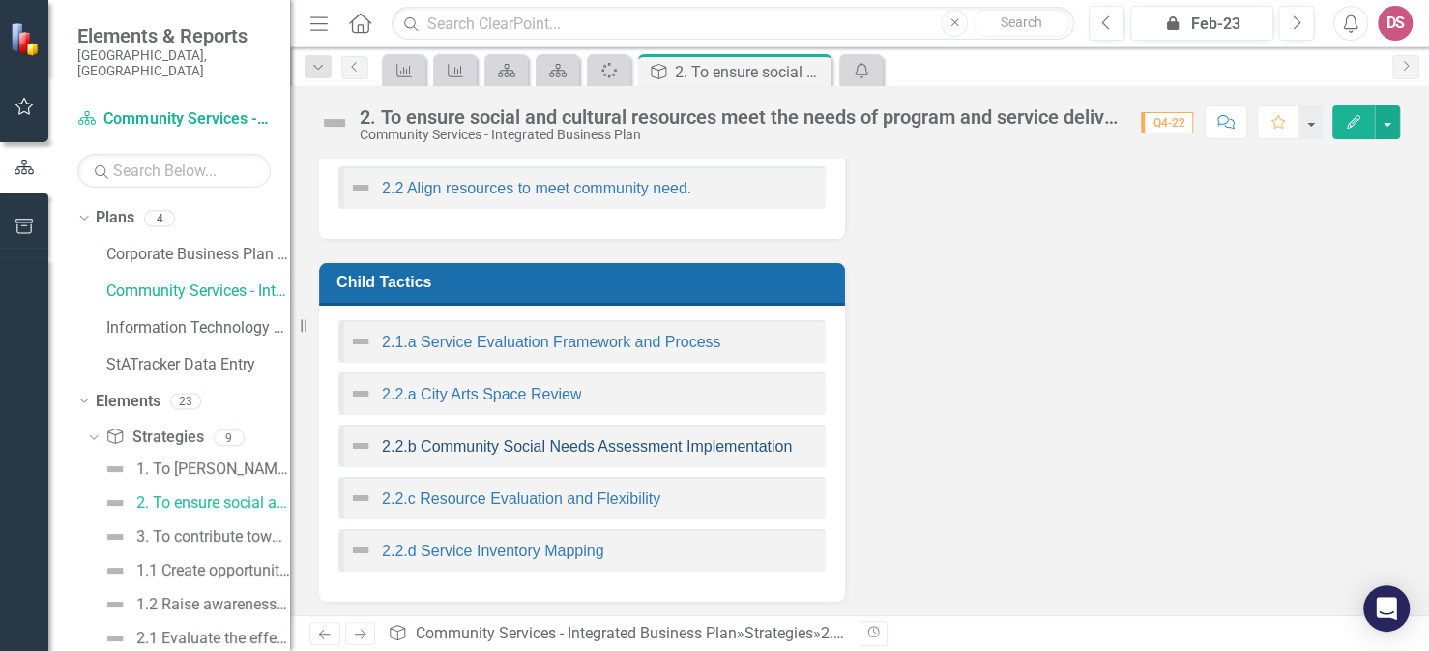
click at [457, 443] on link "2.2.b Community Social Needs Assessment Implementation" at bounding box center [587, 446] width 410 height 16
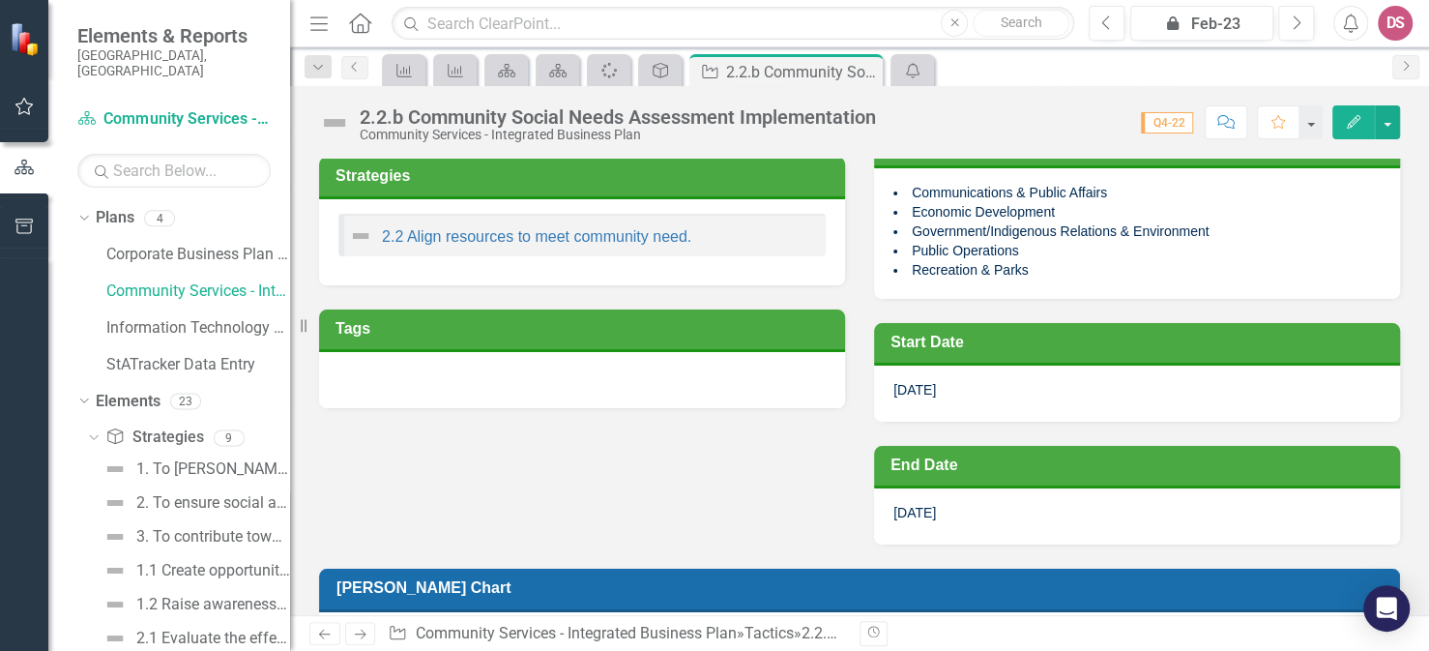
scroll to position [676, 0]
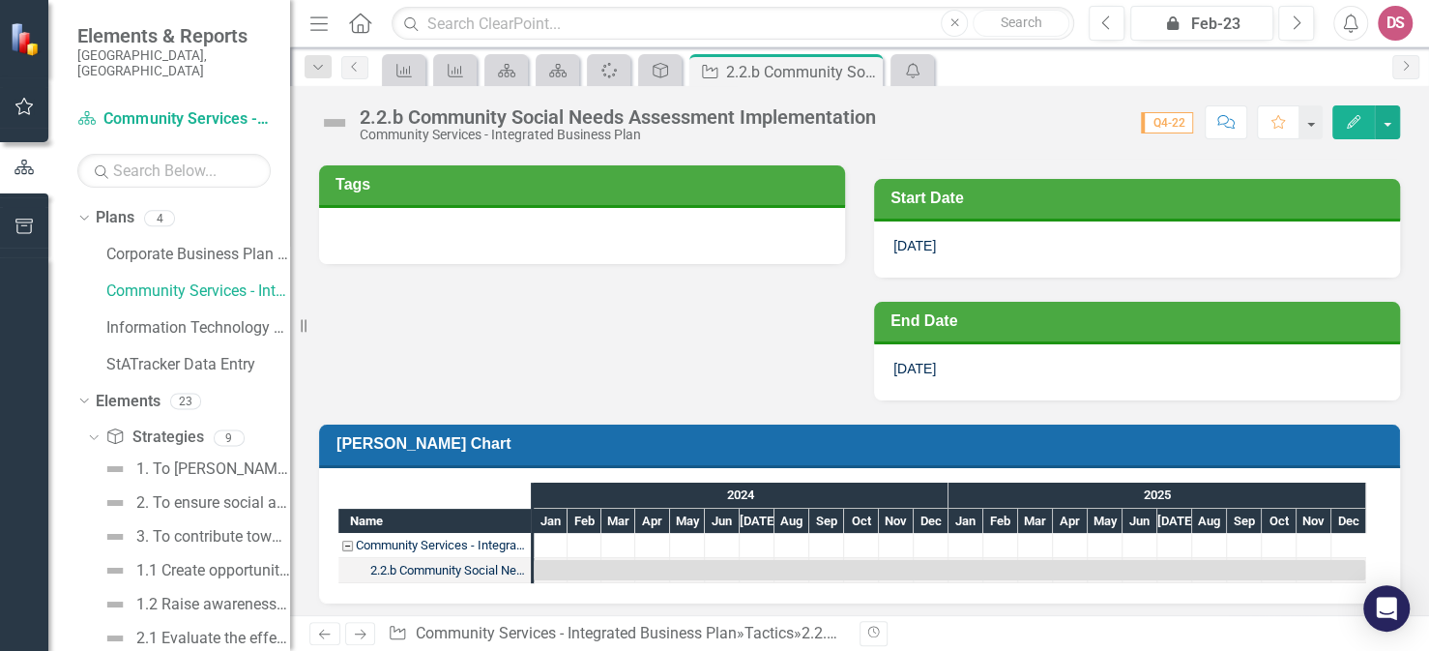
click at [445, 566] on div "2.2.b Community Social Needs Assessment Implementation" at bounding box center [447, 570] width 155 height 25
click at [180, 528] on div "3. To contribute towards a productive and healthy corporate culture." at bounding box center [213, 536] width 154 height 17
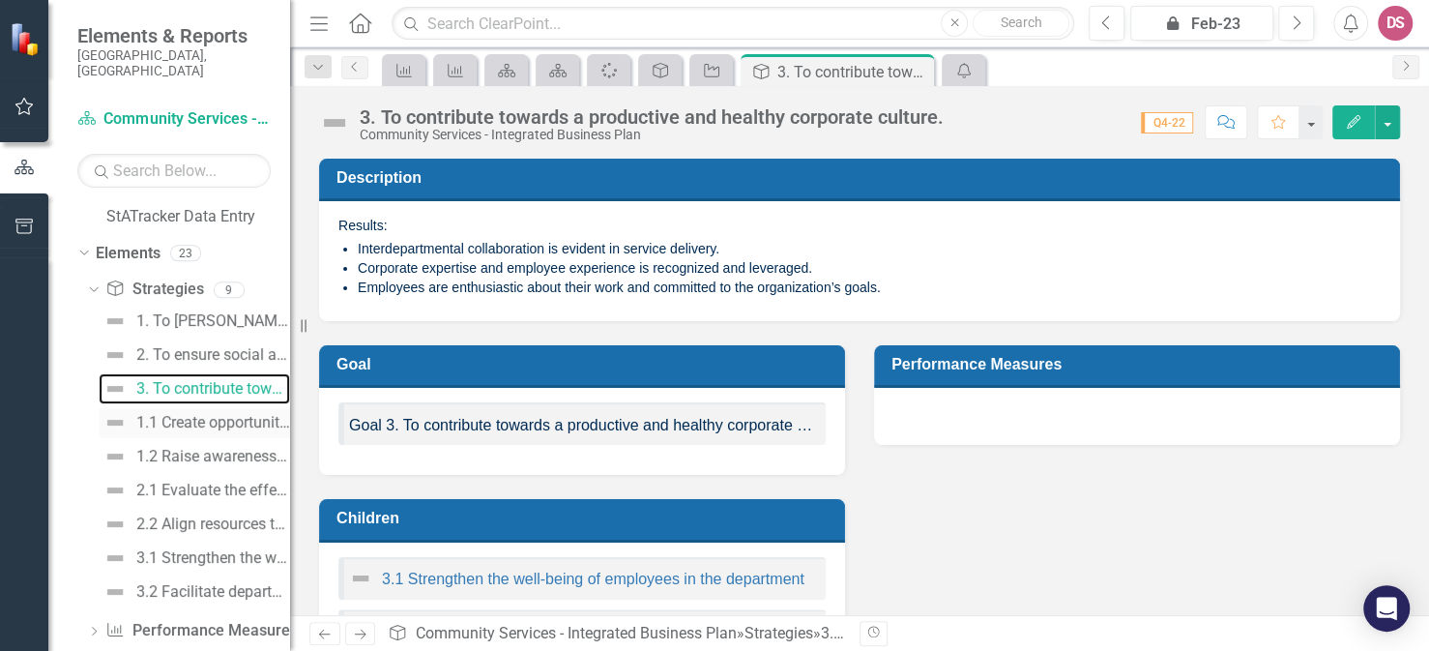
scroll to position [169, 0]
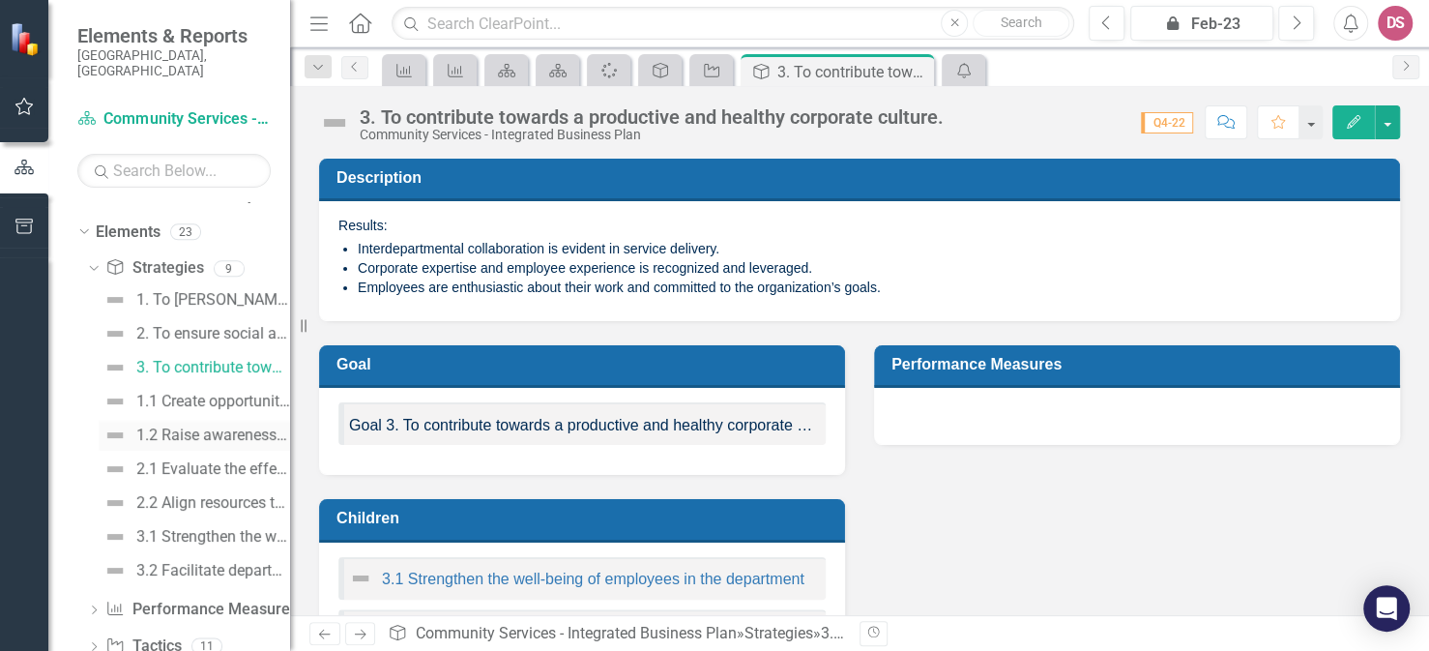
click at [186, 426] on div "1.2 Raise awareness of services, programs and resources available." at bounding box center [213, 434] width 154 height 17
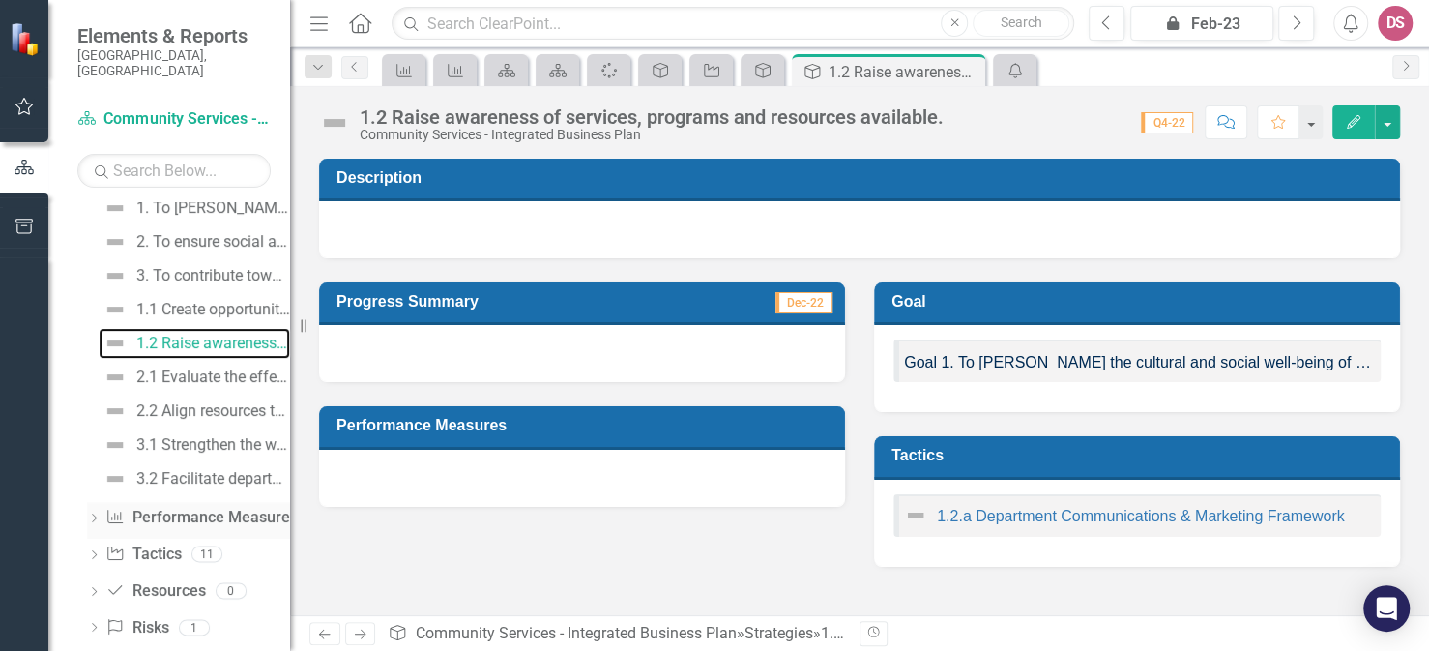
scroll to position [266, 0]
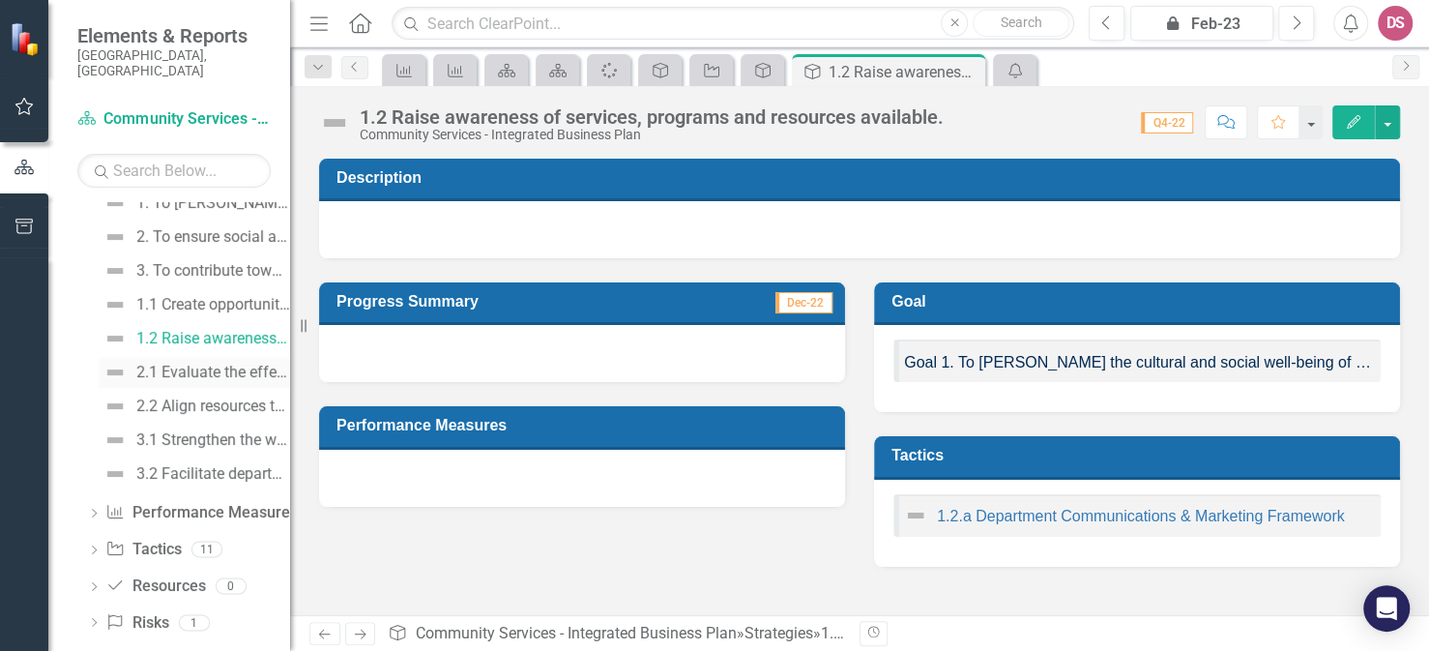
click at [190, 364] on div "2.1 Evaluate the effectiveness of program/service delivery." at bounding box center [213, 372] width 154 height 17
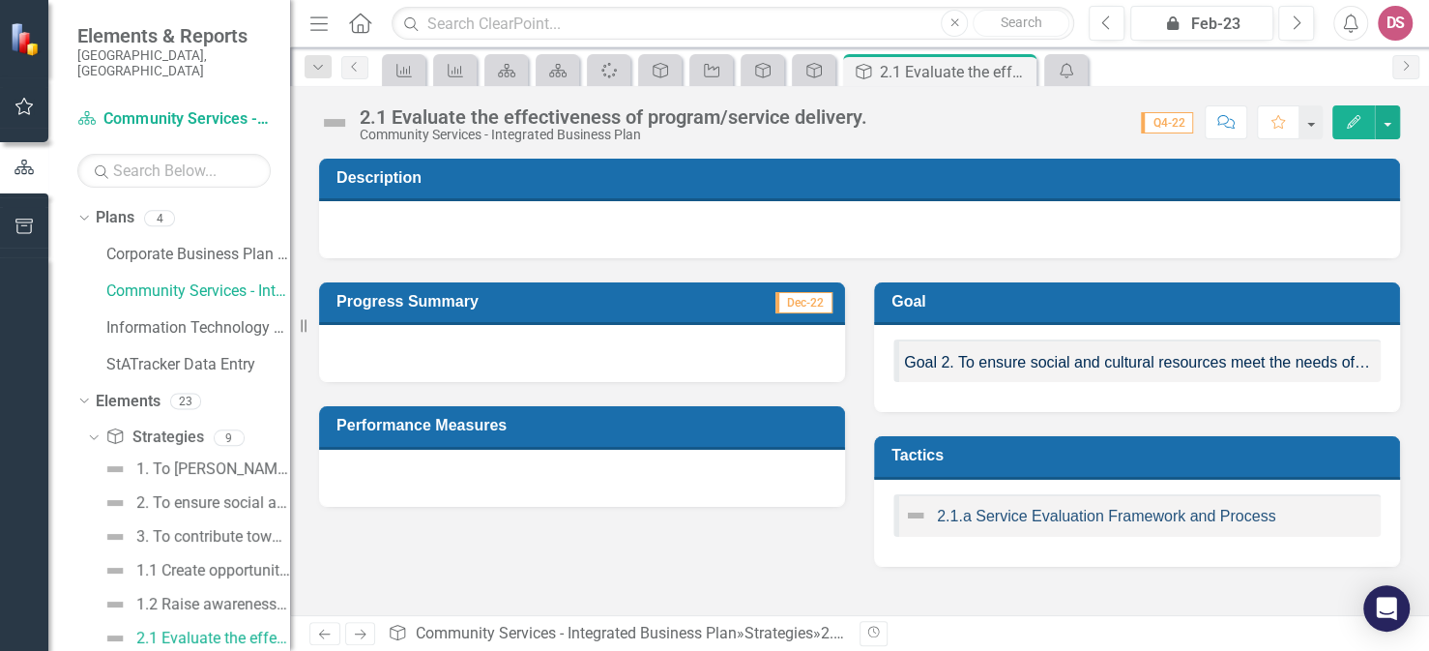
click at [1004, 514] on link "2.1.a Service Evaluation Framework and Process" at bounding box center [1106, 516] width 338 height 16
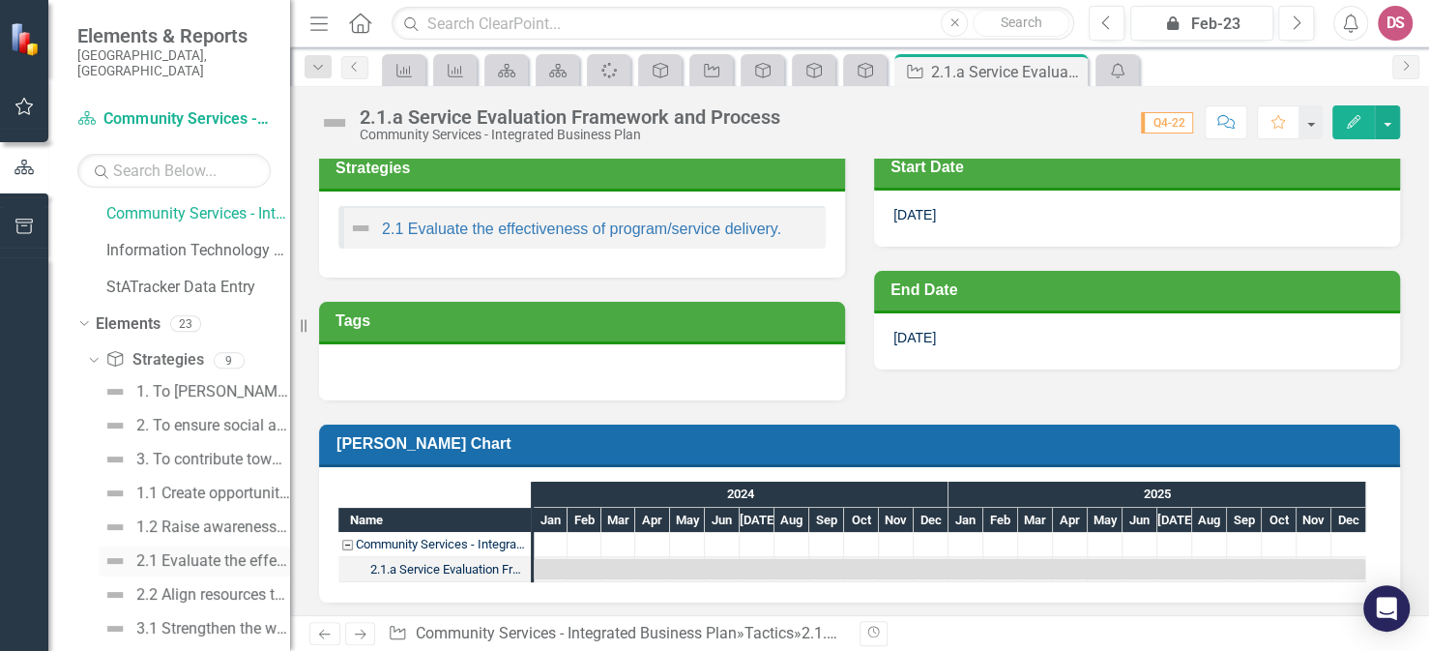
scroll to position [266, 0]
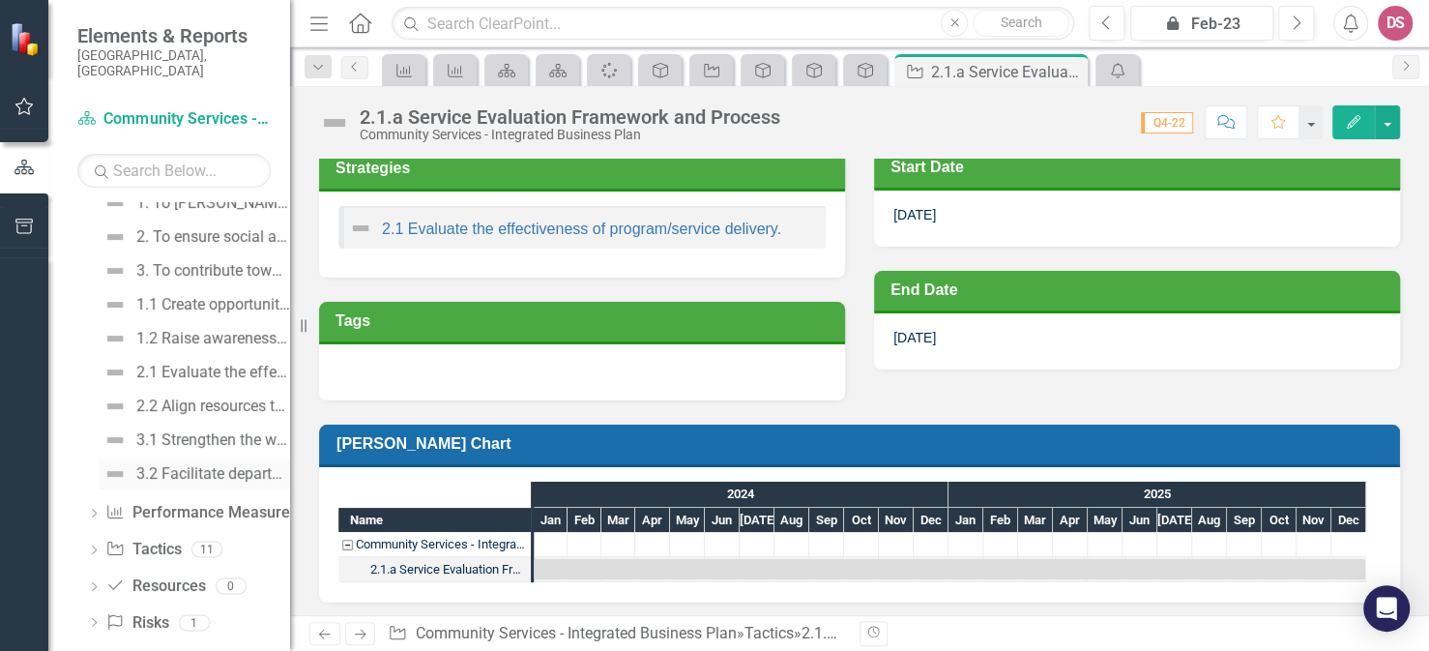
click at [180, 465] on div "3.2 Facilitate departmental transparency, cross-functional understanding, infor…" at bounding box center [213, 473] width 154 height 17
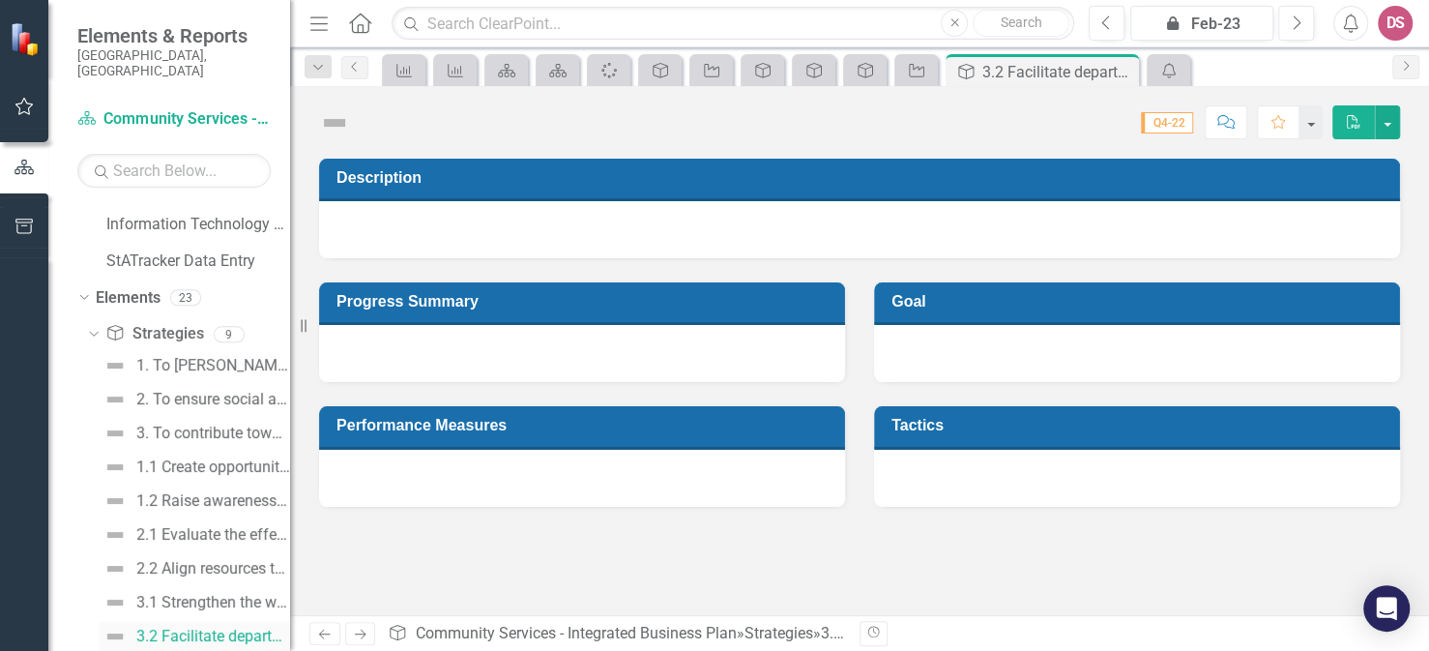
scroll to position [88, 0]
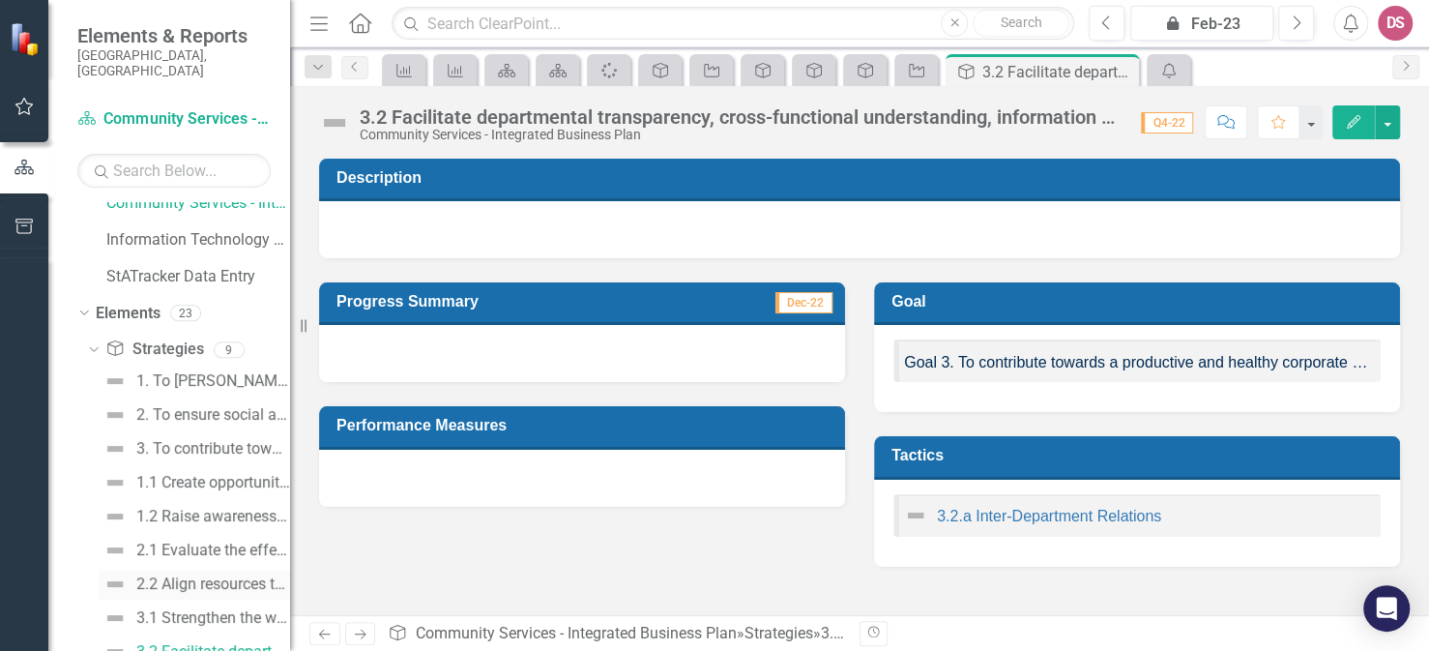
click at [208, 575] on div "2.2 Align resources to meet community need." at bounding box center [213, 583] width 154 height 17
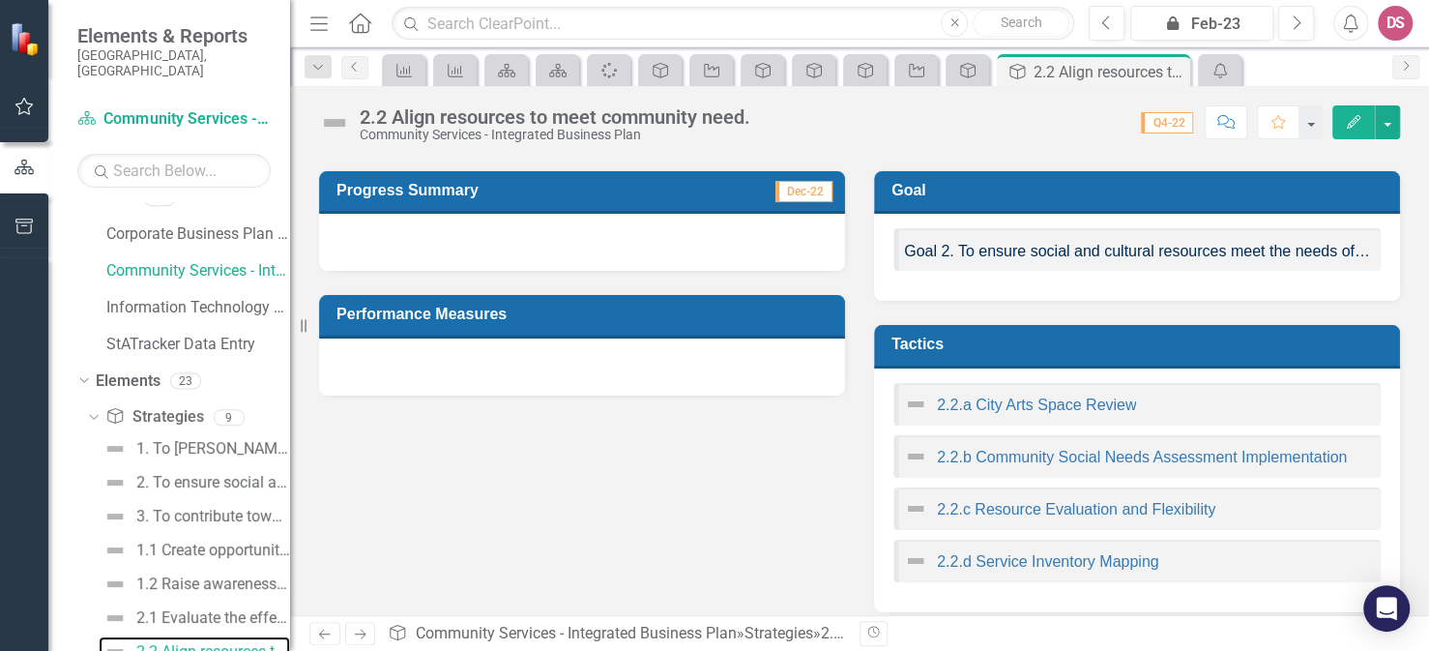
scroll to position [123, 0]
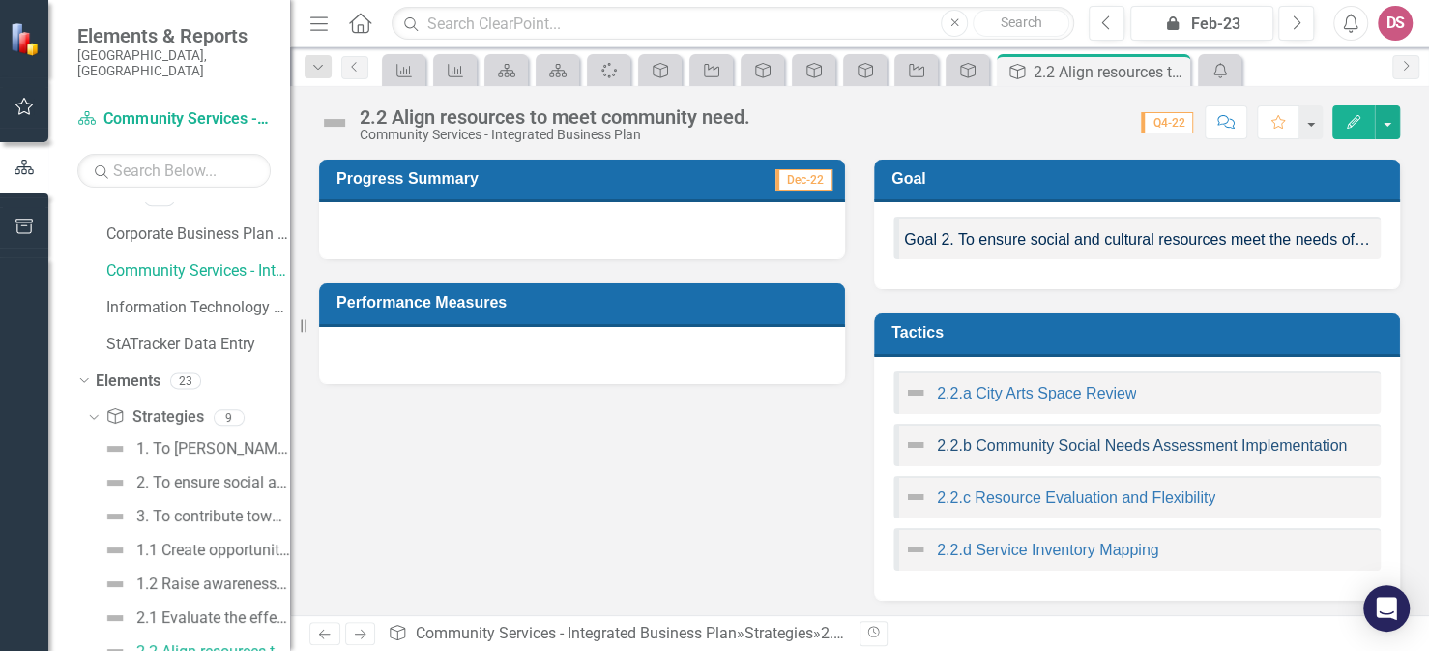
click at [979, 440] on link "2.2.b Community Social Needs Assessment Implementation" at bounding box center [1142, 445] width 410 height 16
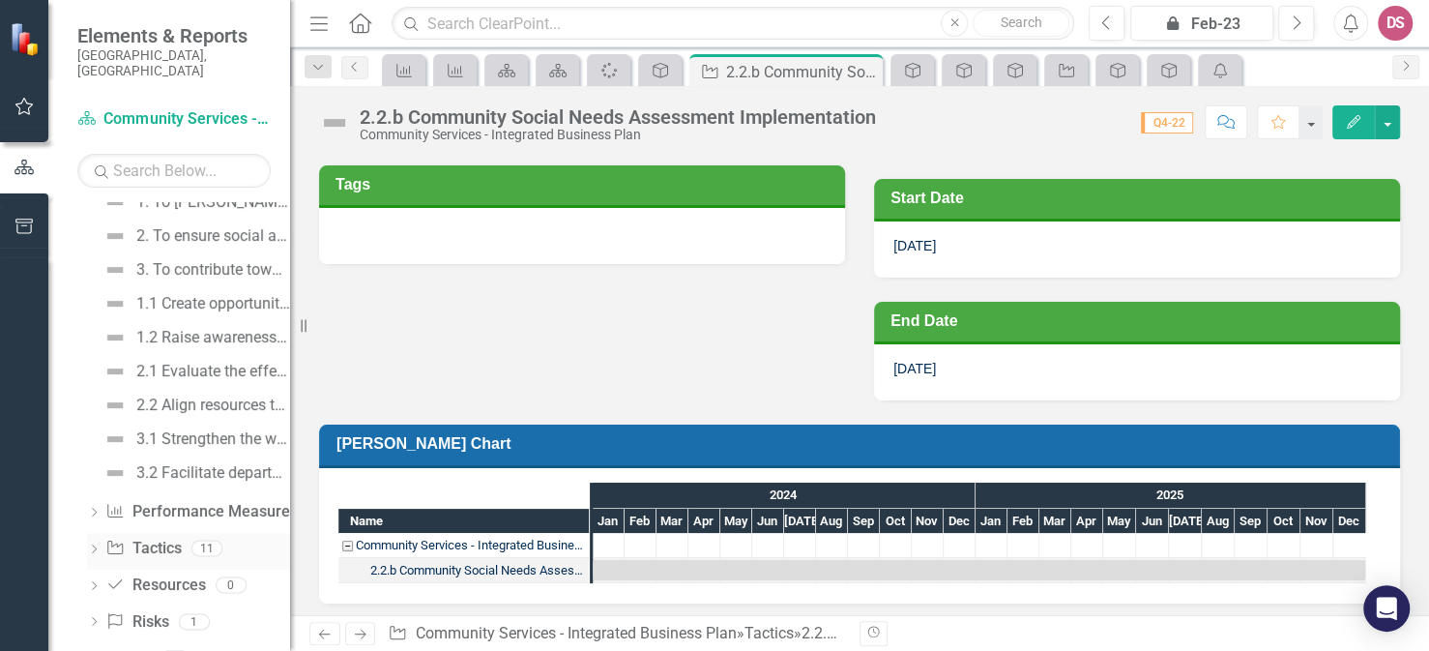
scroll to position [278, 0]
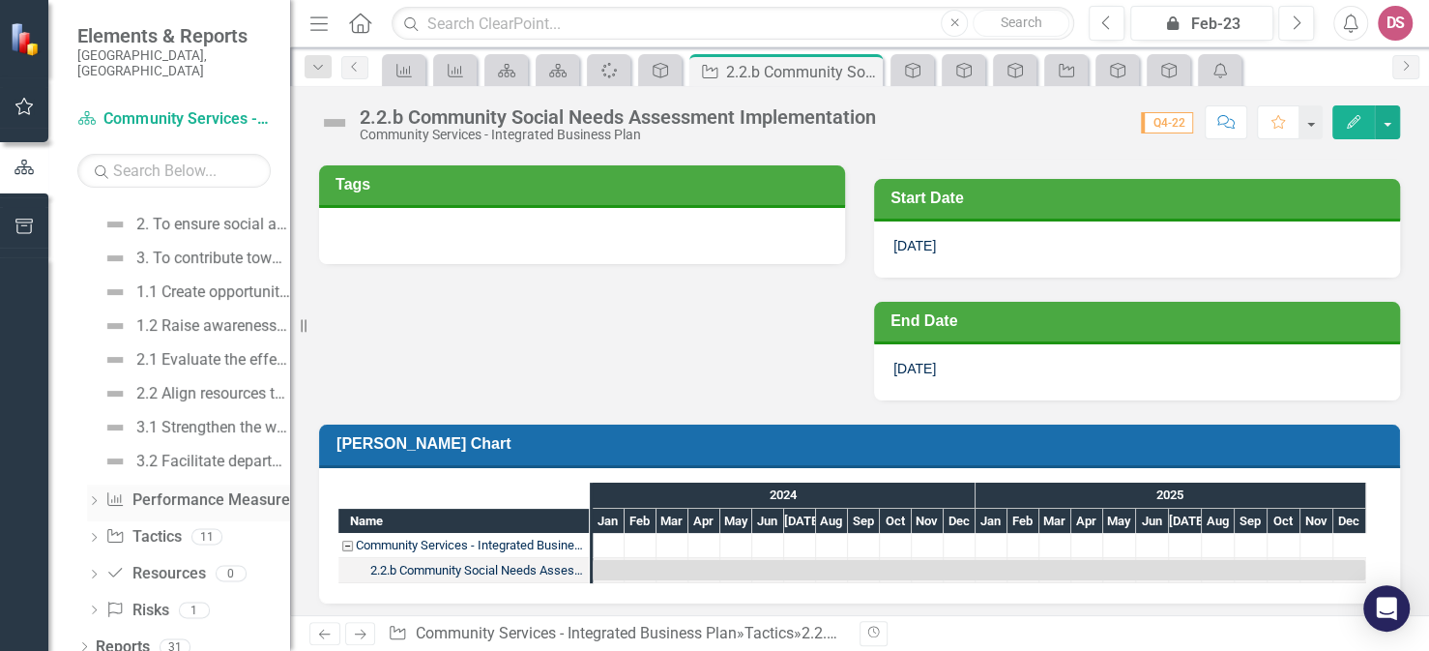
click at [93, 495] on div "Dropdown" at bounding box center [94, 503] width 14 height 16
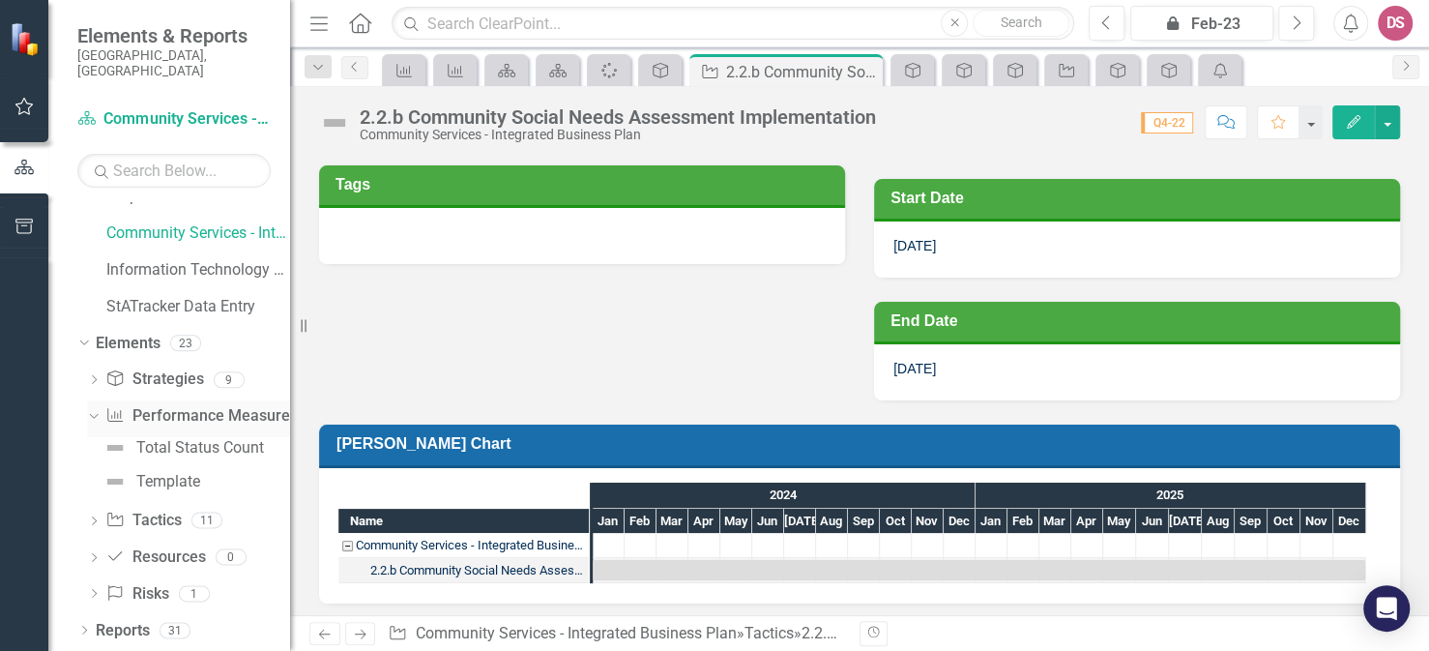
scroll to position [42, 0]
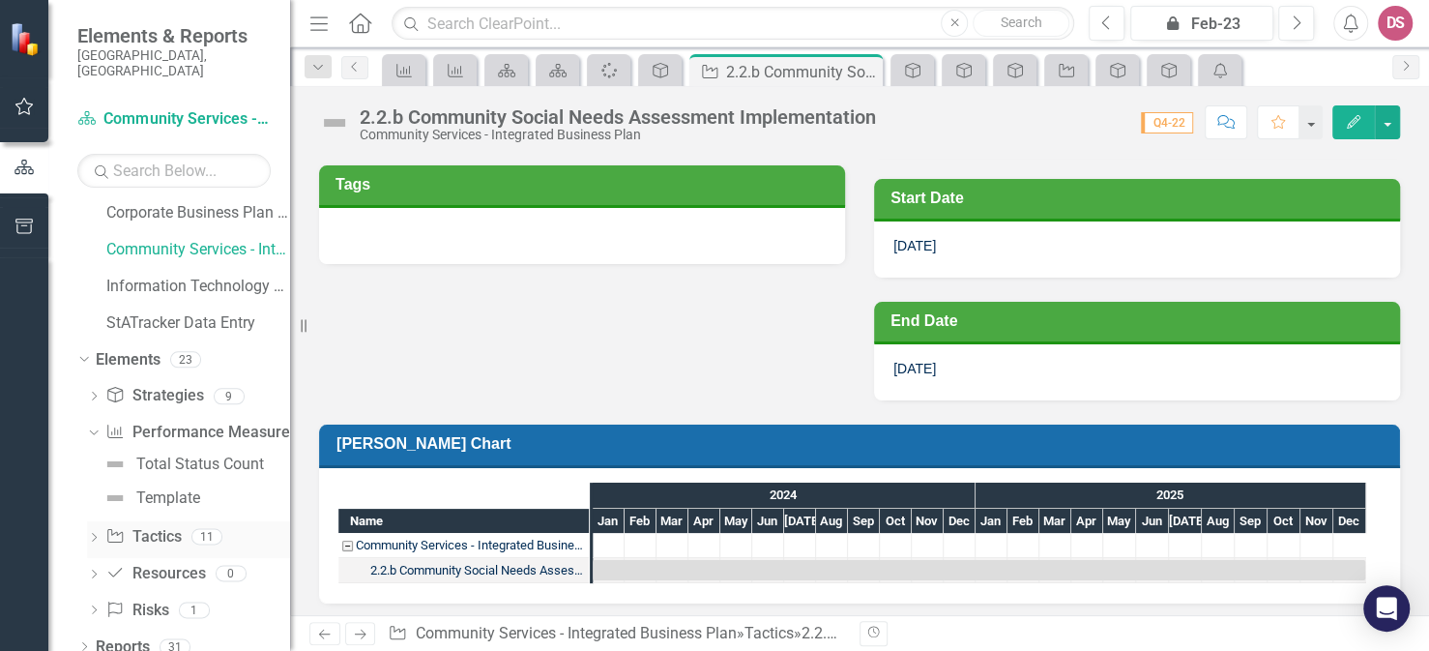
click at [93, 534] on icon "Dropdown" at bounding box center [94, 539] width 14 height 11
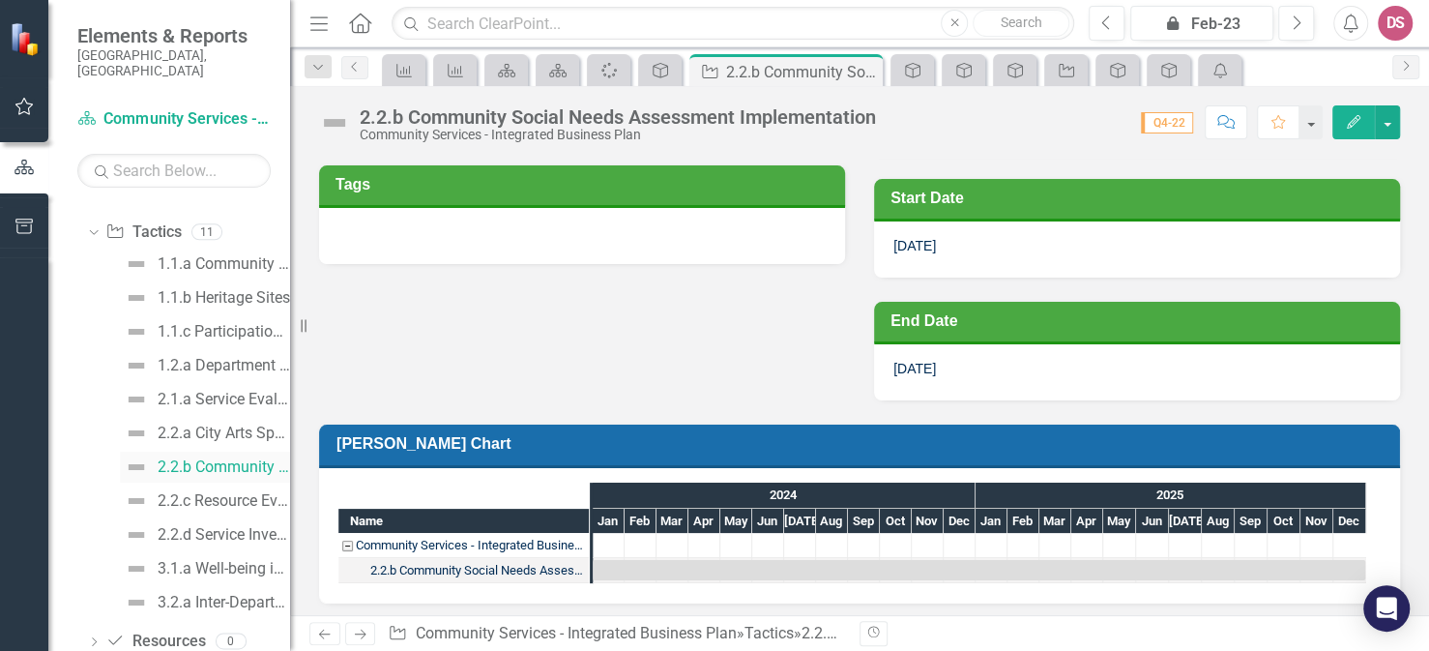
click at [228, 458] on div "2.2.b Community Social Needs Assessment Implementation" at bounding box center [224, 466] width 132 height 17
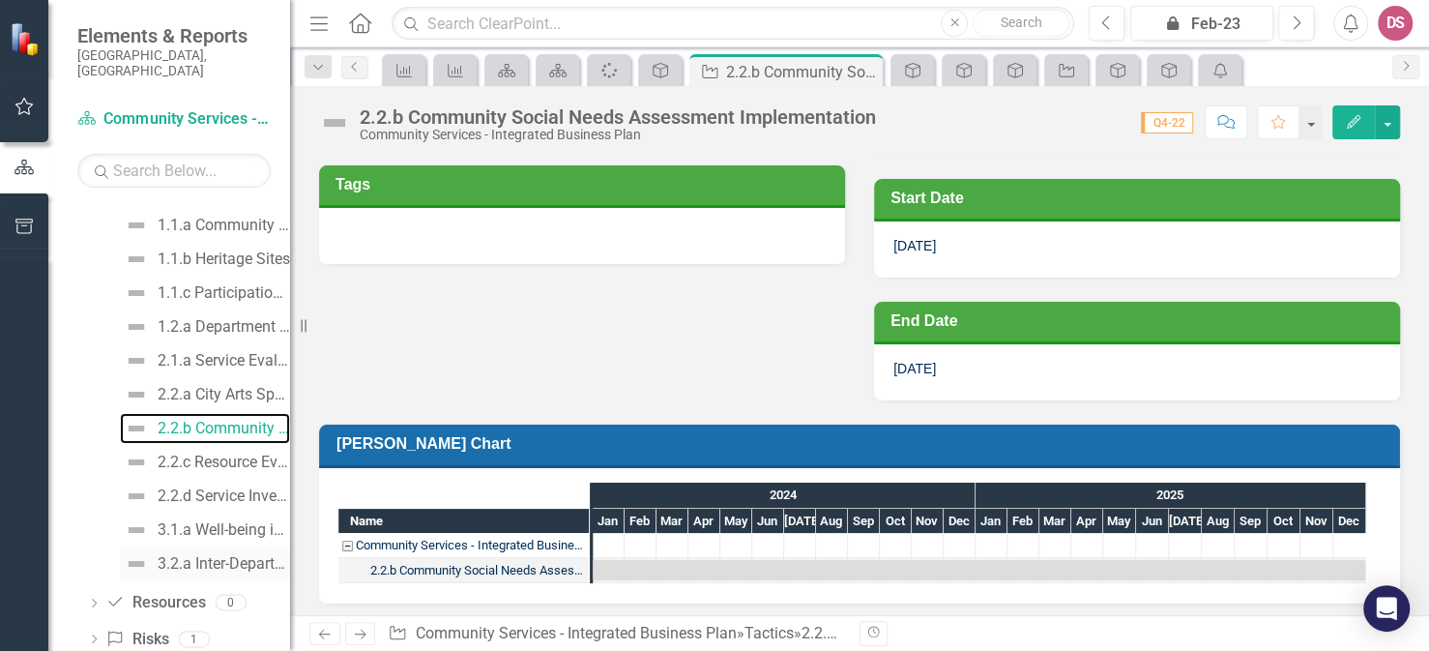
scroll to position [346, 0]
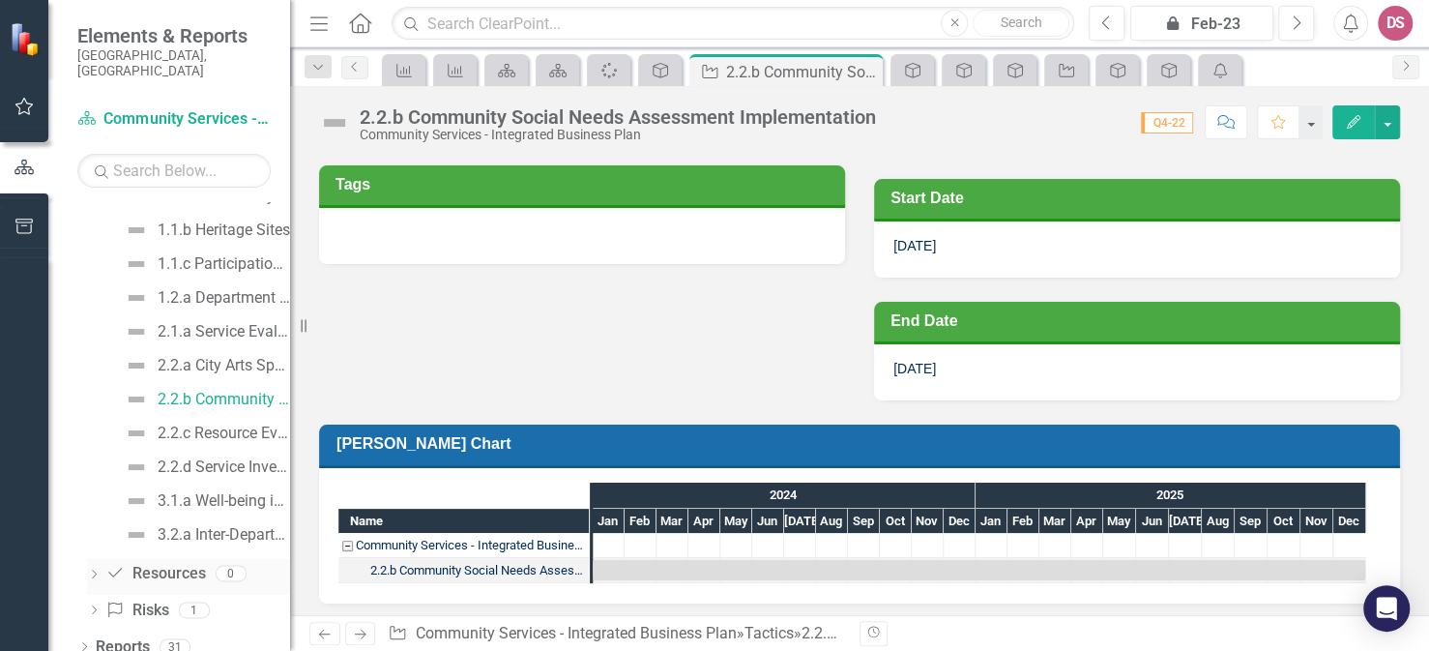
click at [93, 570] on icon "Dropdown" at bounding box center [94, 575] width 14 height 11
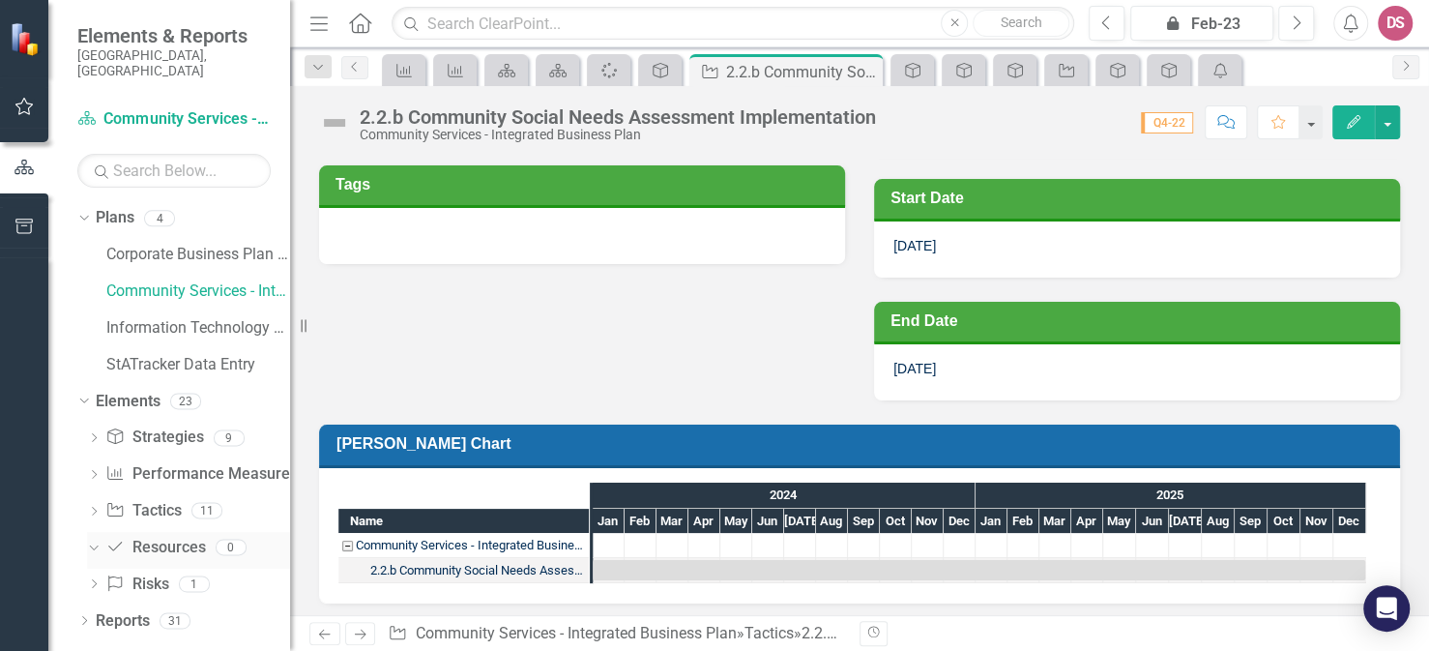
click at [114, 539] on icon "Resource Requirement" at bounding box center [114, 546] width 19 height 15
click at [97, 580] on icon "Dropdown" at bounding box center [94, 585] width 14 height 11
click at [158, 607] on div "test" at bounding box center [148, 615] width 25 height 17
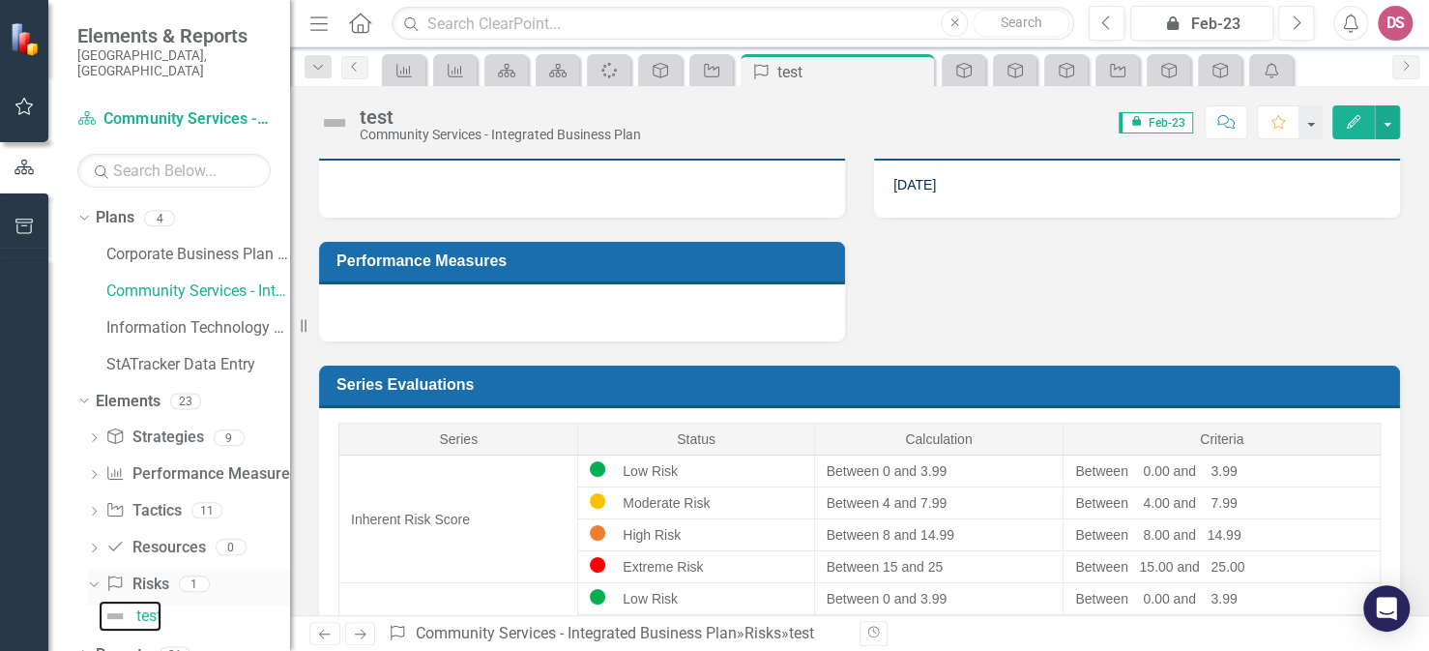
scroll to position [8, 0]
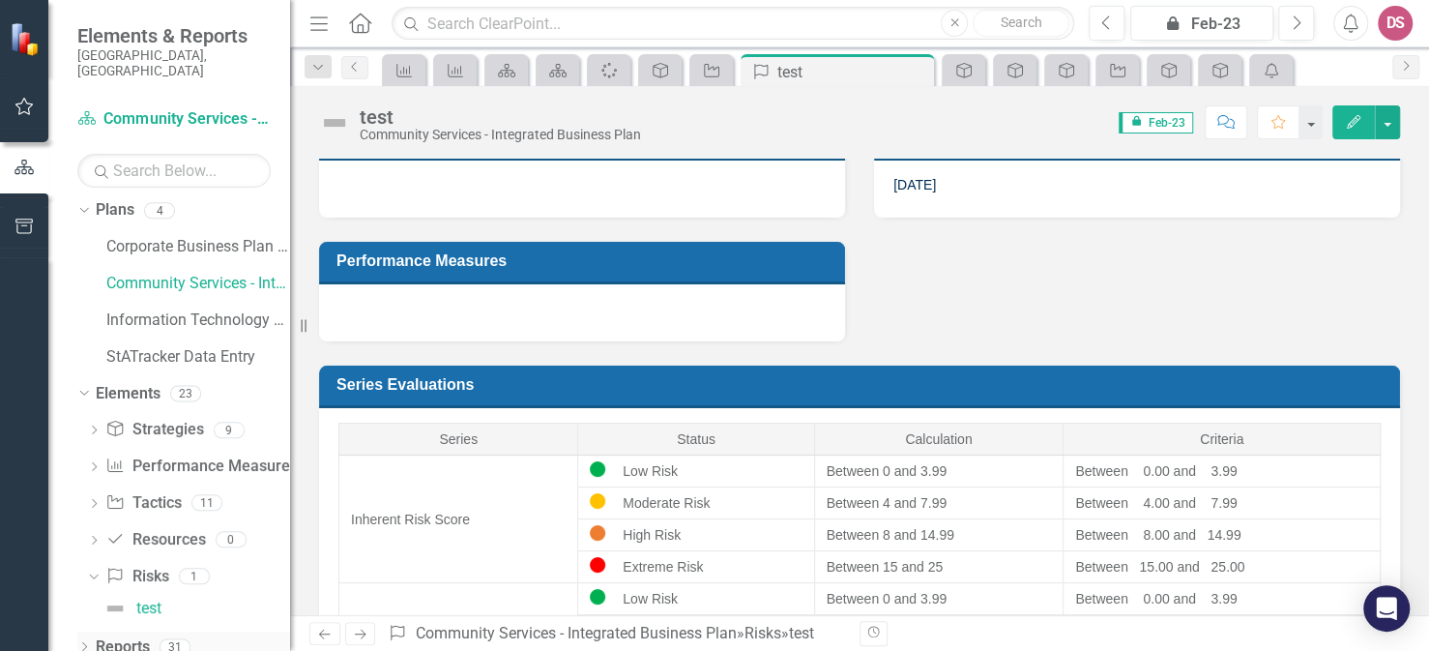
click at [83, 643] on icon "Dropdown" at bounding box center [84, 648] width 14 height 11
click at [86, 644] on icon at bounding box center [83, 646] width 9 height 5
click at [181, 638] on div "31" at bounding box center [175, 646] width 31 height 16
click at [178, 638] on div "31" at bounding box center [175, 646] width 31 height 16
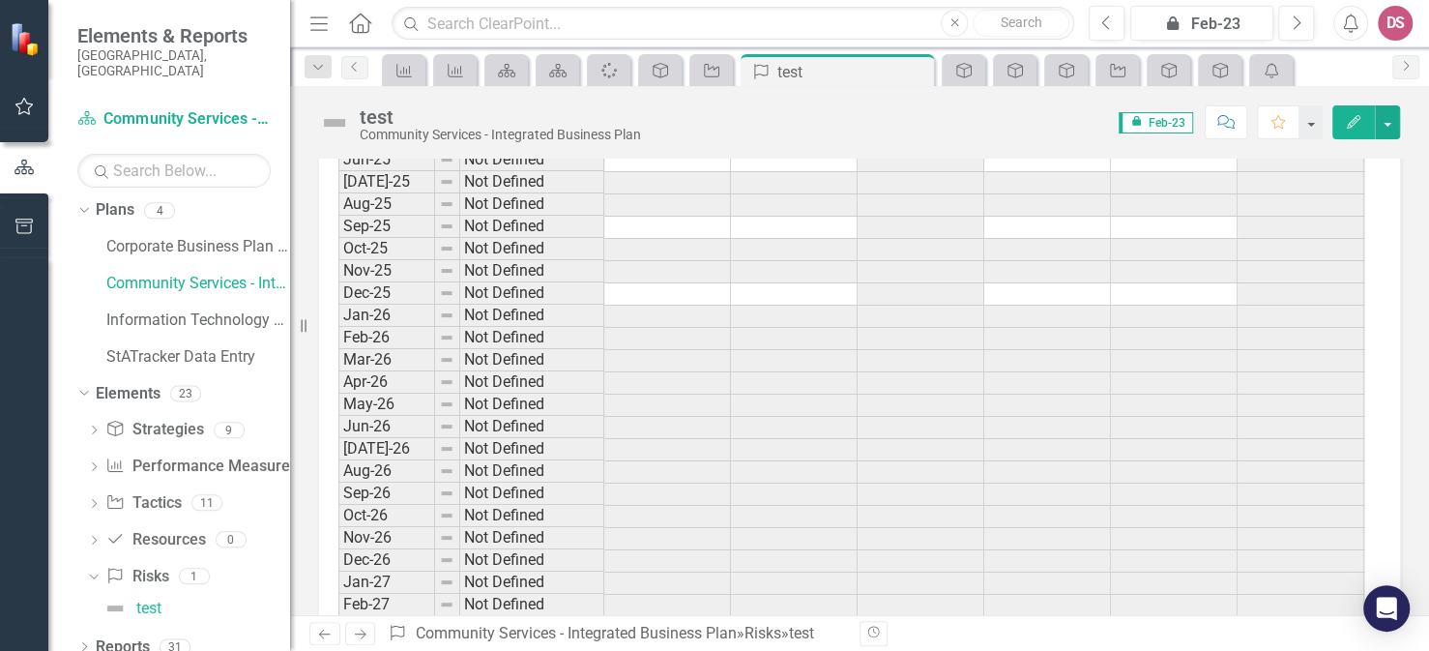
scroll to position [4969, 0]
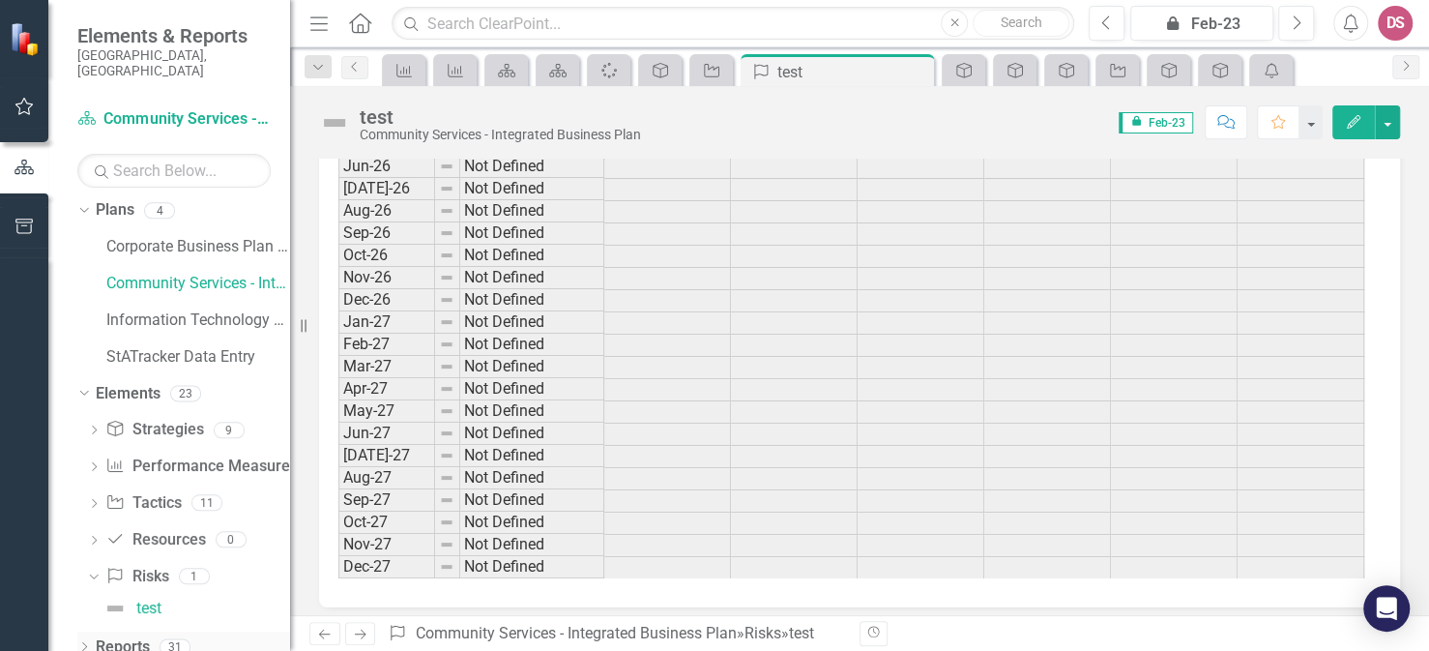
click at [183, 638] on div "31" at bounding box center [175, 646] width 31 height 16
click at [20, 105] on icon "button" at bounding box center [25, 106] width 20 height 15
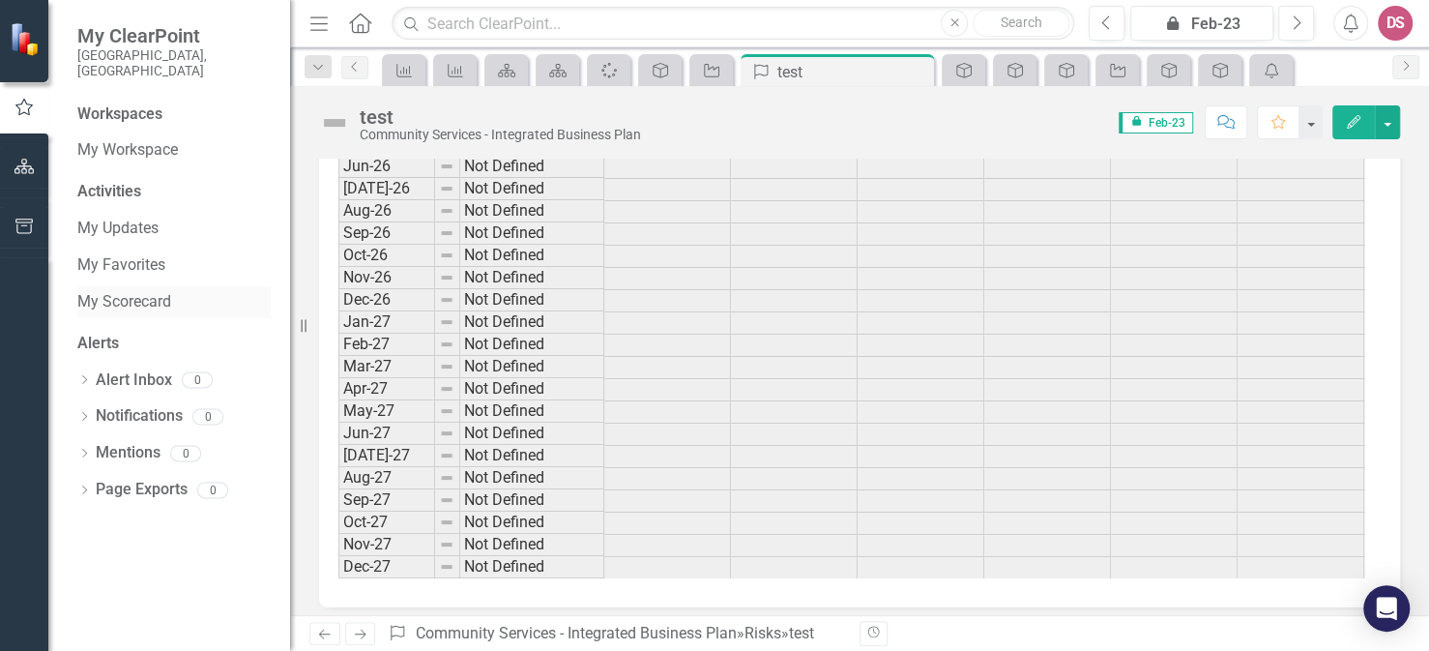
click at [121, 291] on link "My Scorecard" at bounding box center [173, 302] width 193 height 22
